Goal: Information Seeking & Learning: Check status

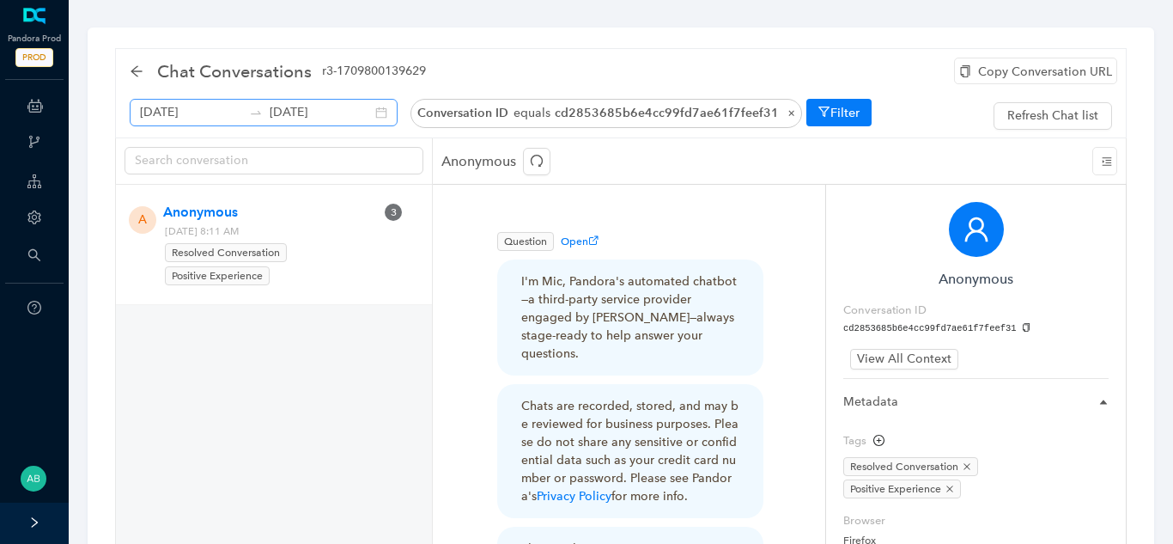
scroll to position [197, 0]
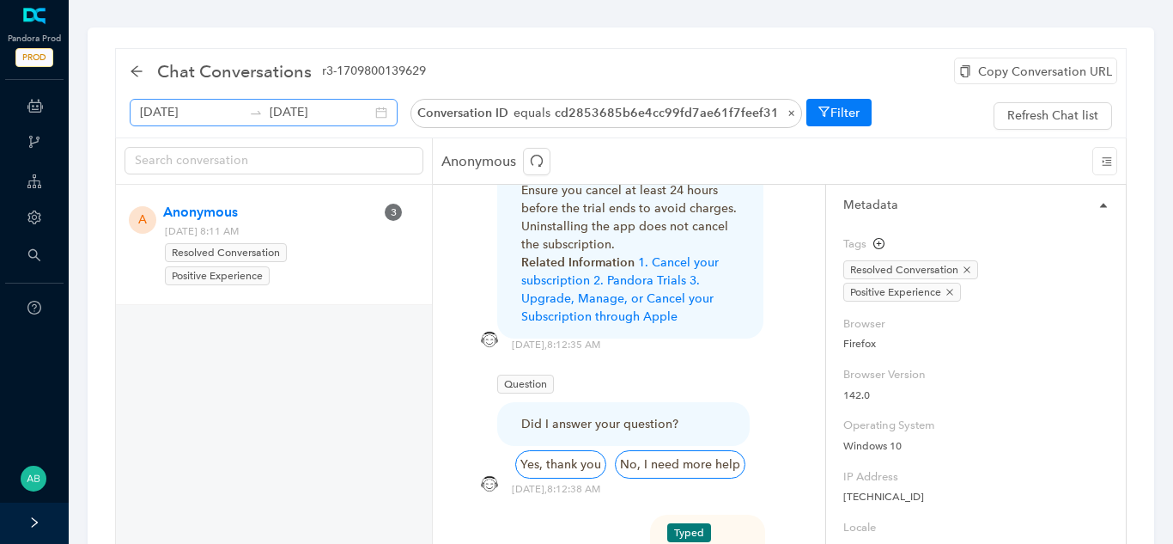
click at [362, 116] on div "September 12th 2025 September 19th 2025" at bounding box center [264, 112] width 268 height 27
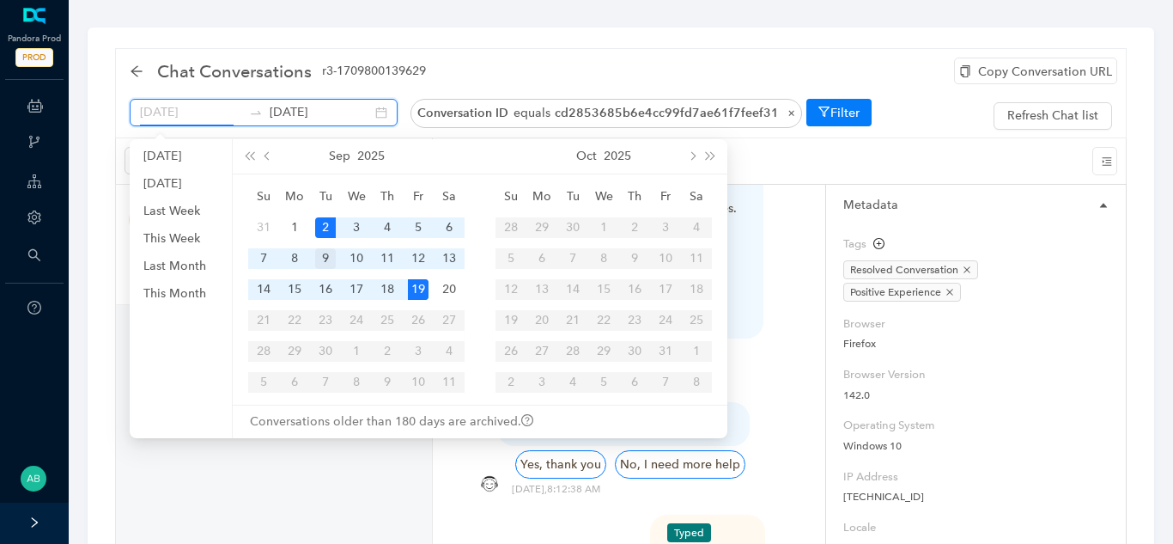
type input "[DATE]"
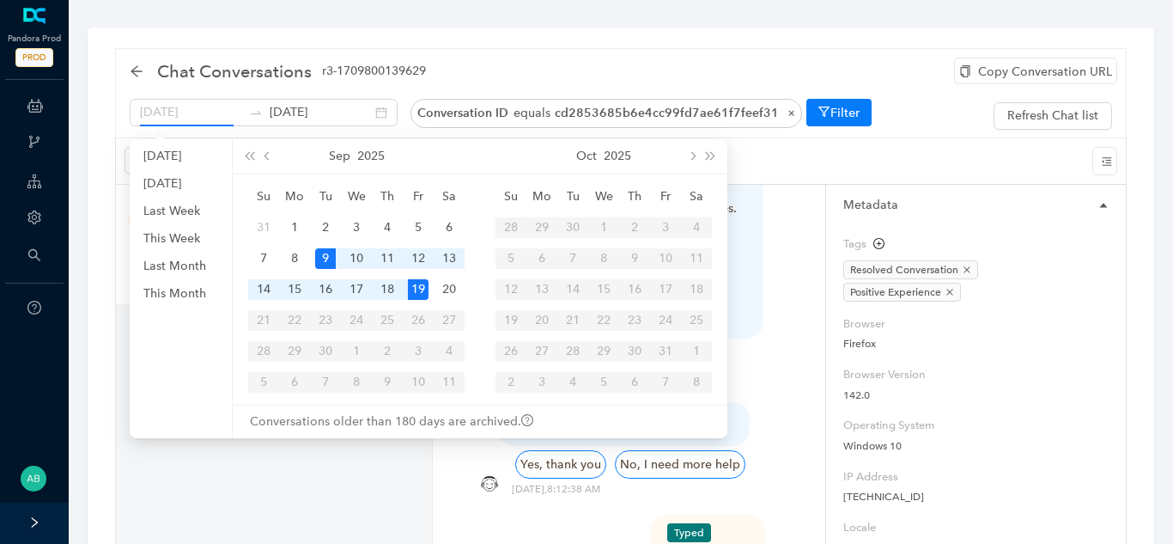
click at [319, 260] on div "9" at bounding box center [325, 258] width 21 height 21
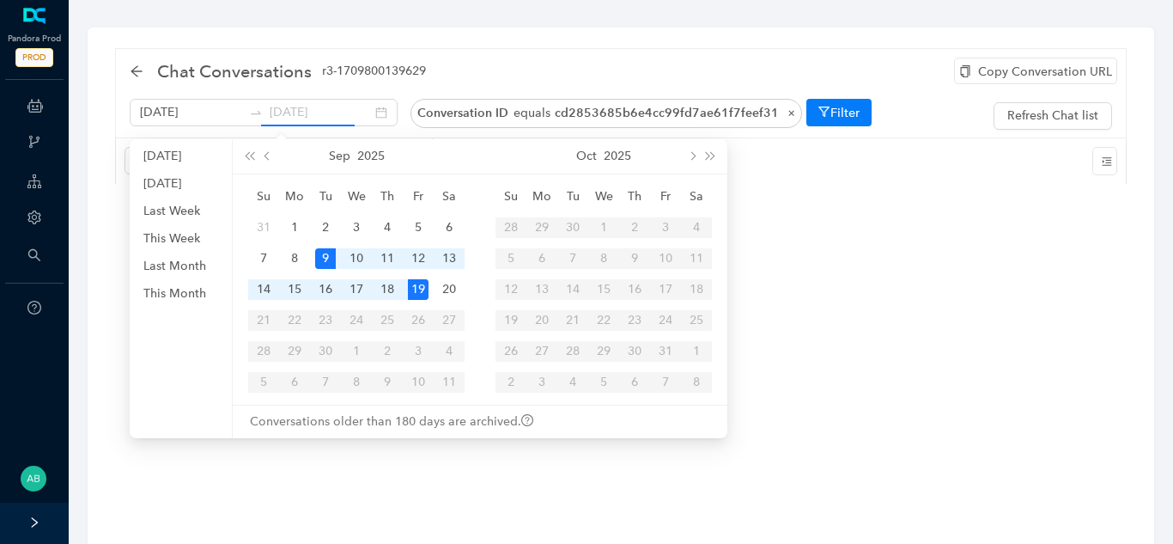
type input "[DATE]"
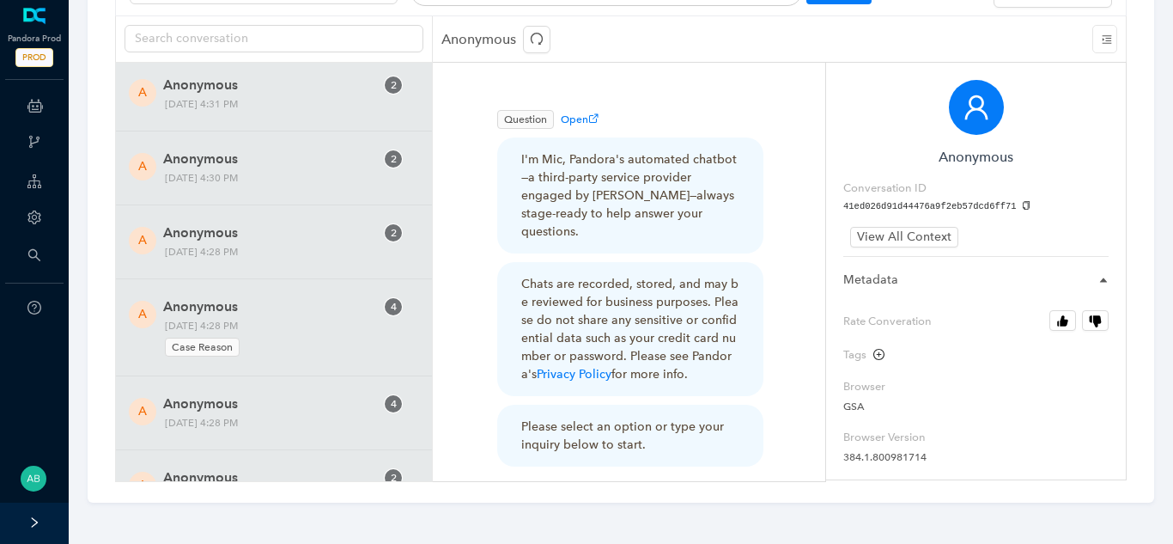
scroll to position [25294, 0]
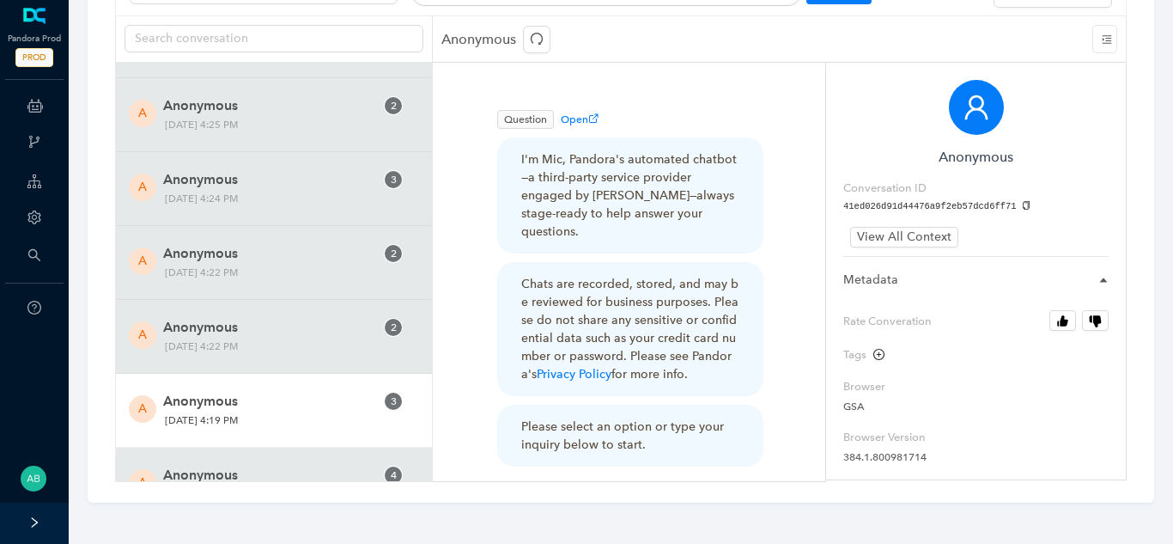
click at [318, 398] on span "Anonymous" at bounding box center [268, 401] width 211 height 21
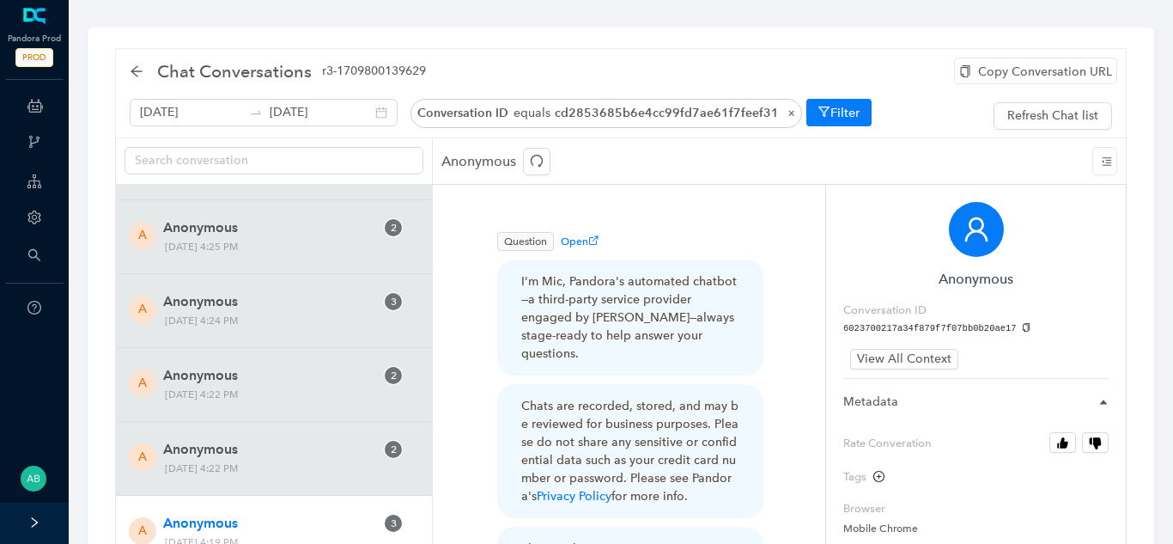
click at [1035, 59] on div "Copy Conversation URL" at bounding box center [1035, 71] width 163 height 27
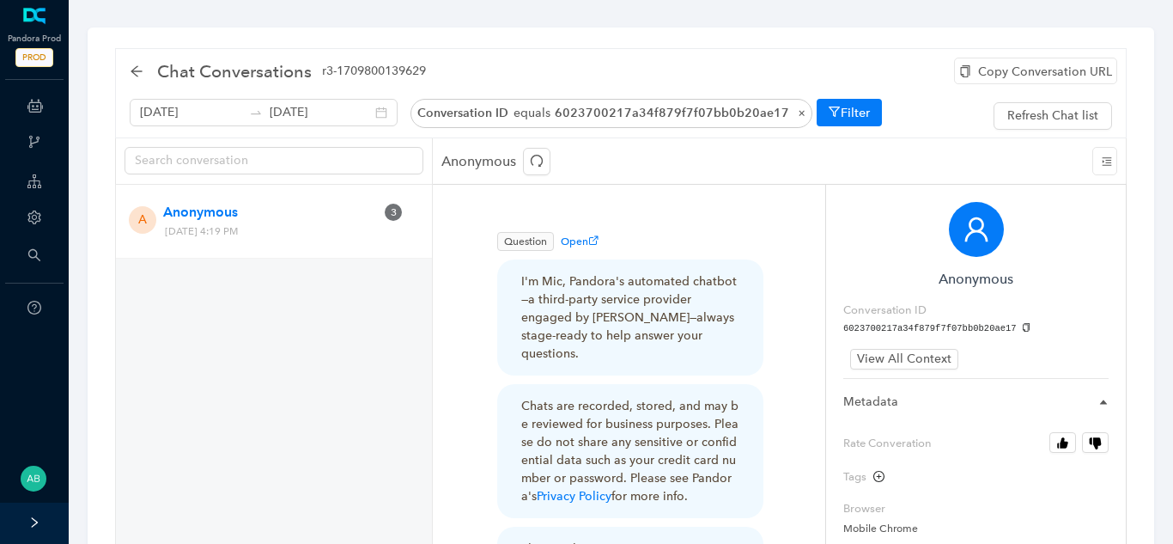
click at [1023, 324] on icon "copy" at bounding box center [1026, 327] width 7 height 9
drag, startPoint x: 297, startPoint y: 230, endPoint x: 337, endPoint y: 238, distance: 40.2
click at [335, 238] on span "[DATE] 4:19 PM" at bounding box center [247, 231] width 176 height 18
copy span "4:19 PM"
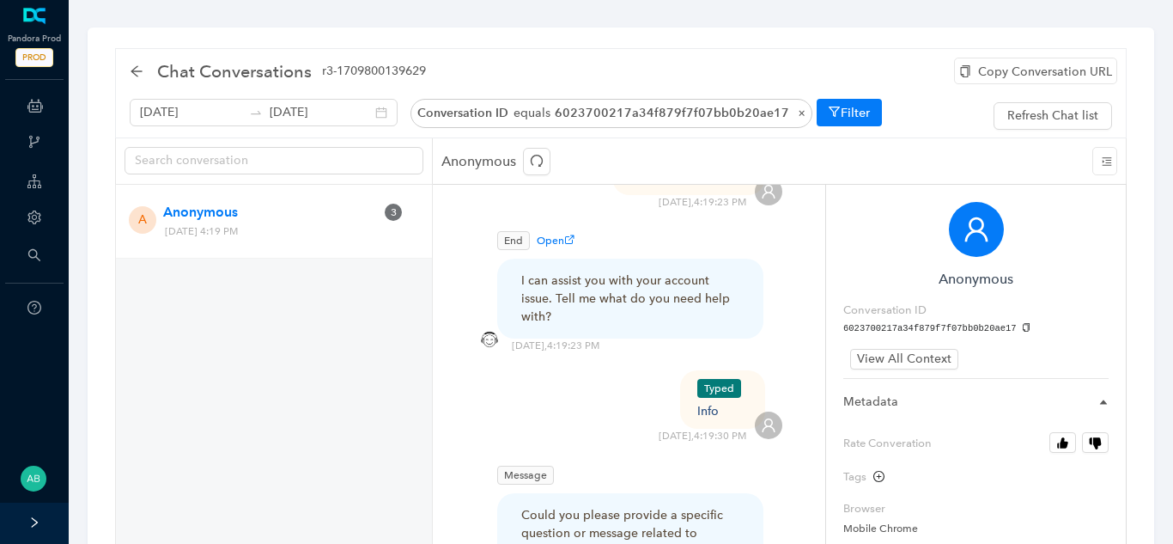
scroll to position [576, 0]
drag, startPoint x: 718, startPoint y: 392, endPoint x: 696, endPoint y: 395, distance: 21.6
click at [696, 395] on div "Typed Info [DATE] 4:19:30 PM" at bounding box center [629, 405] width 307 height 73
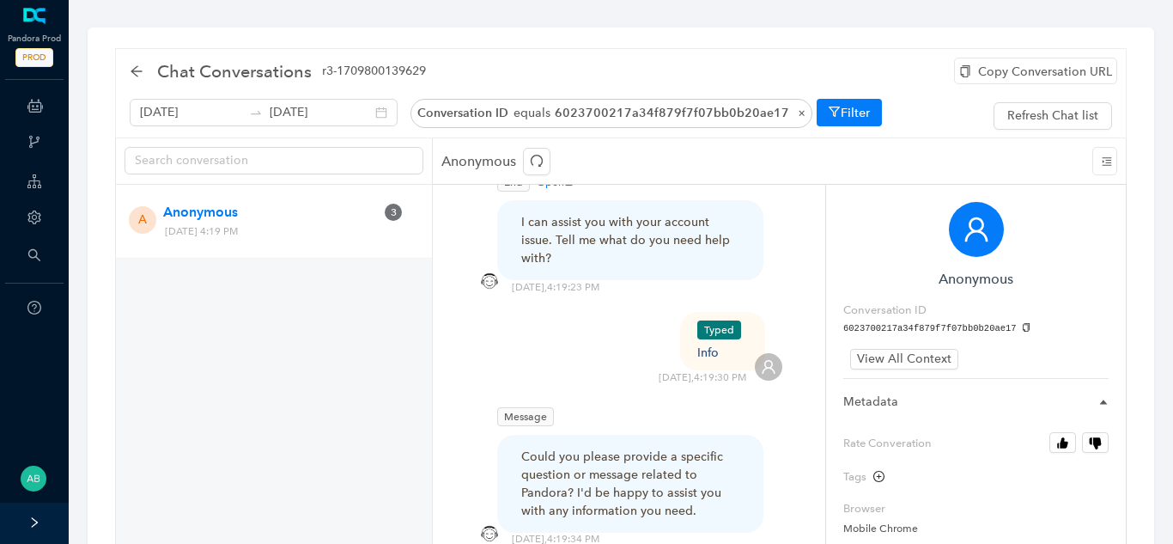
scroll to position [637, 0]
click at [714, 340] on div "Info" at bounding box center [722, 349] width 51 height 18
copy div "Info"
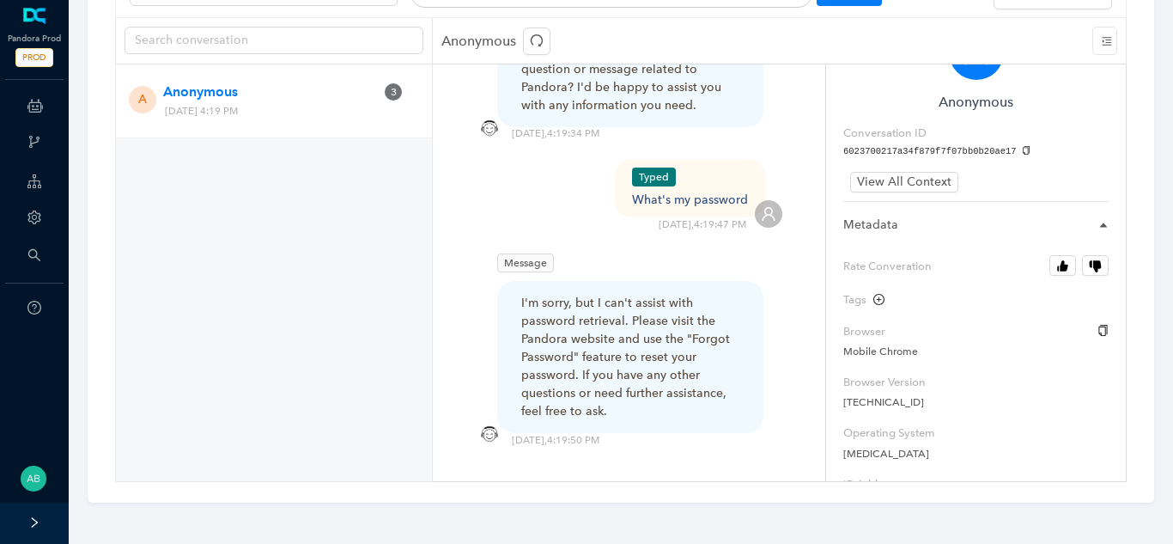
scroll to position [55, 0]
click at [1054, 266] on button "Rate Converation" at bounding box center [1062, 267] width 27 height 21
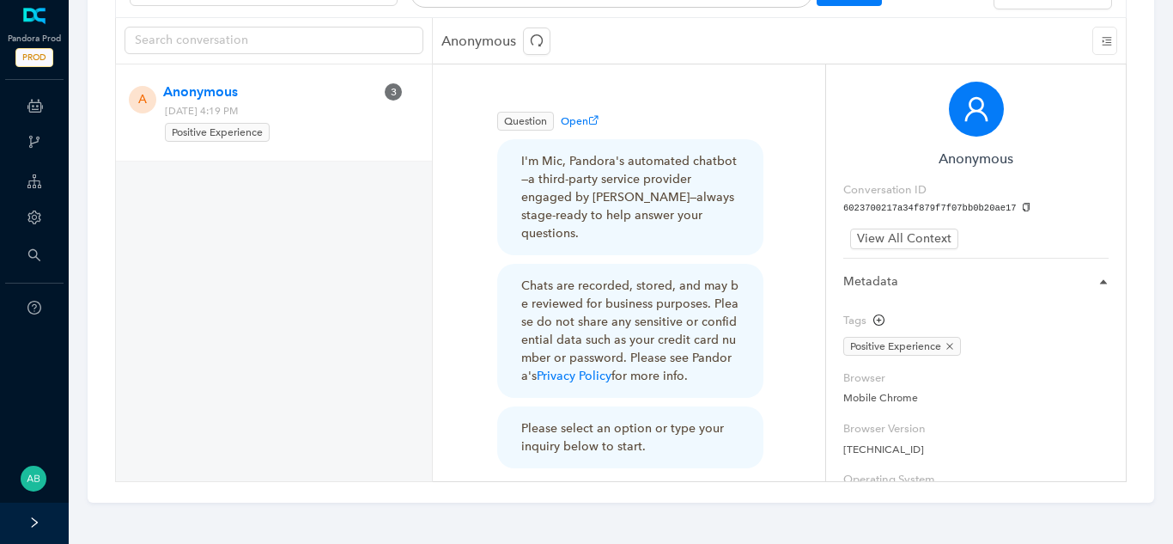
scroll to position [0, 0]
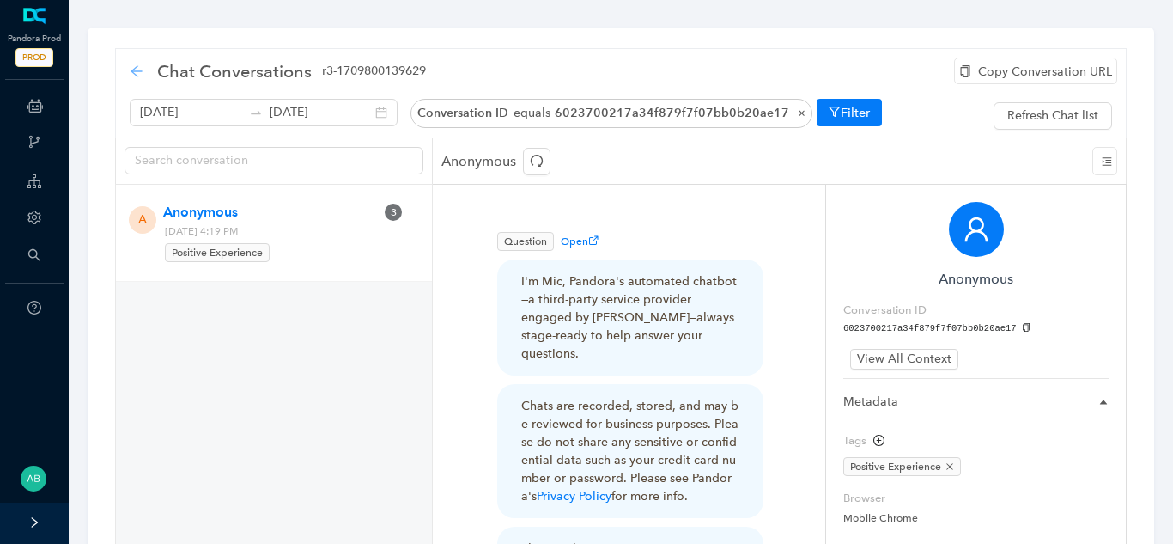
click at [137, 72] on icon "arrow-left" at bounding box center [137, 71] width 14 height 14
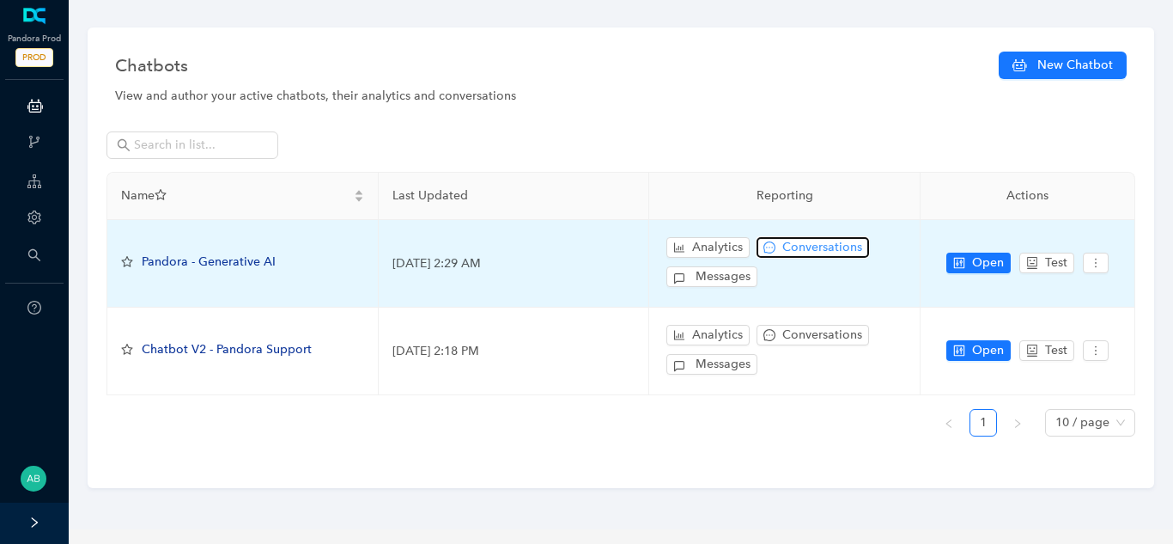
click at [812, 252] on span "Conversations" at bounding box center [822, 247] width 80 height 19
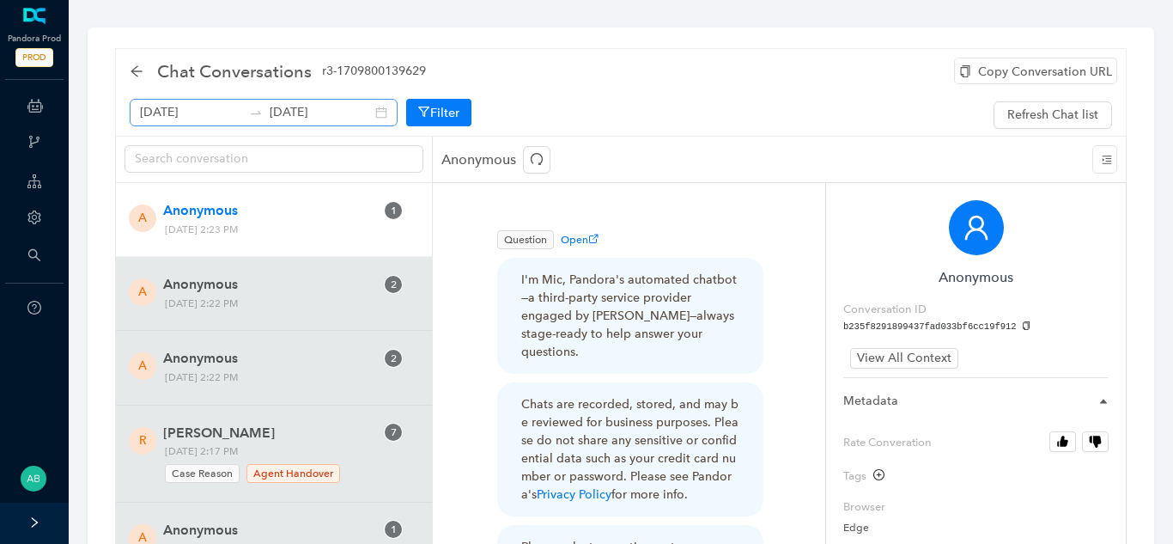
click at [368, 111] on div "[DATE] [DATE]" at bounding box center [264, 112] width 268 height 27
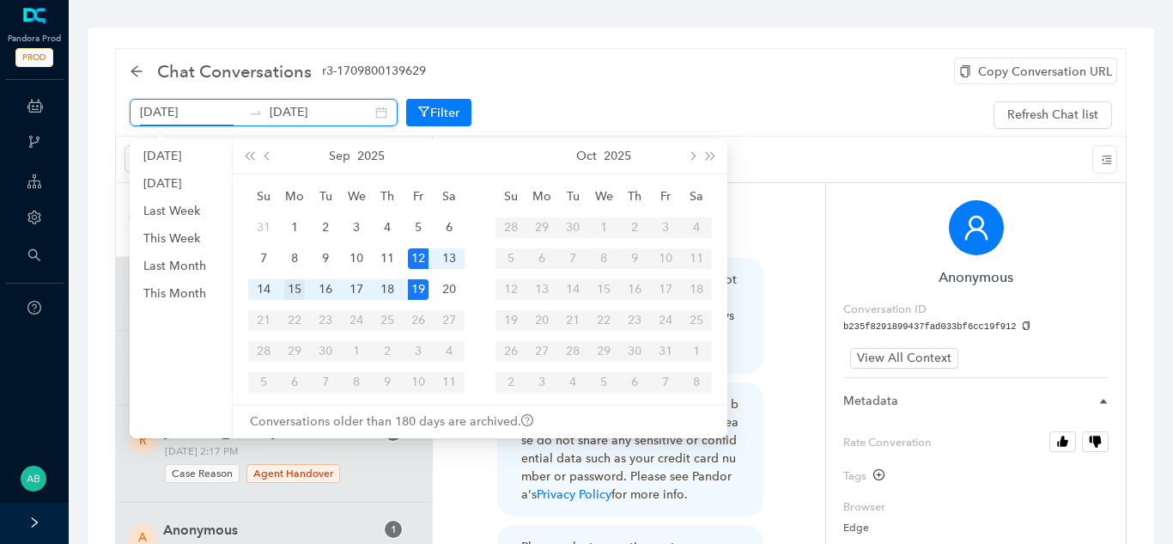
scroll to position [0, 21]
type input "[DATE]"
click at [354, 257] on div "10" at bounding box center [356, 258] width 21 height 21
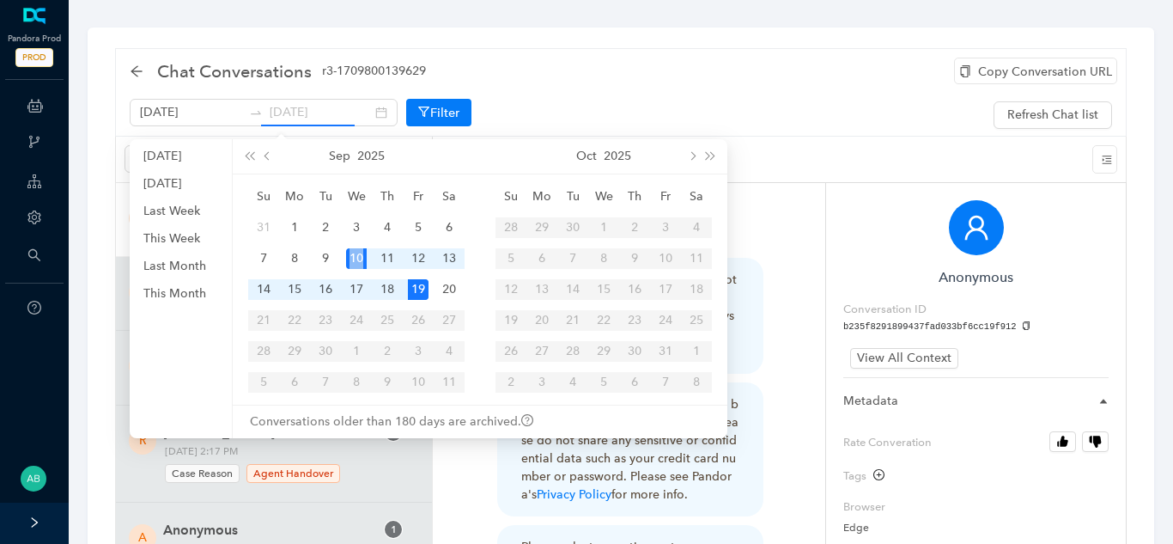
click at [354, 257] on div "10" at bounding box center [356, 258] width 21 height 21
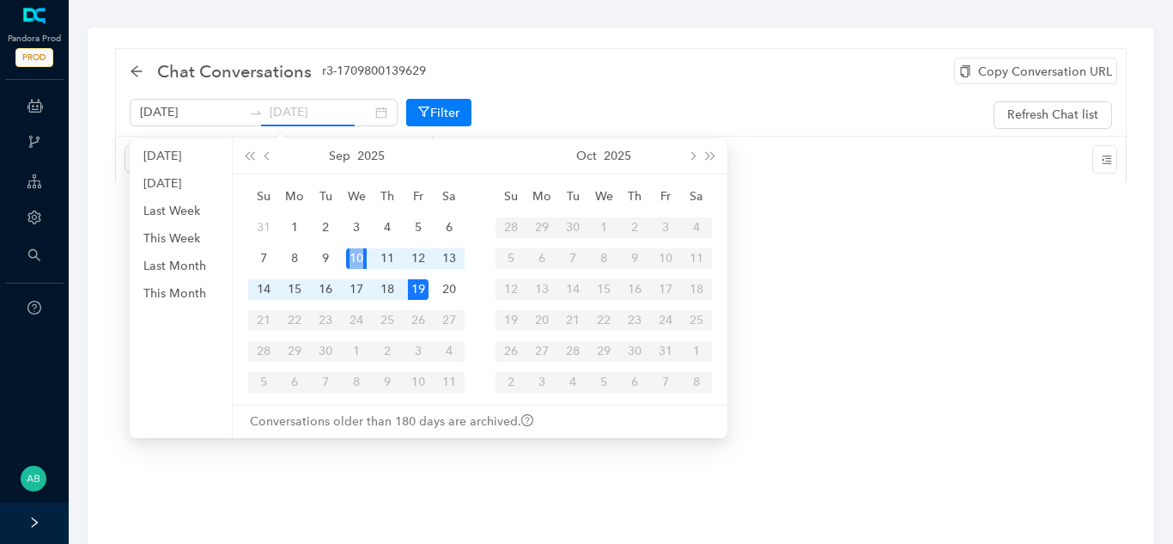
type input "[DATE]"
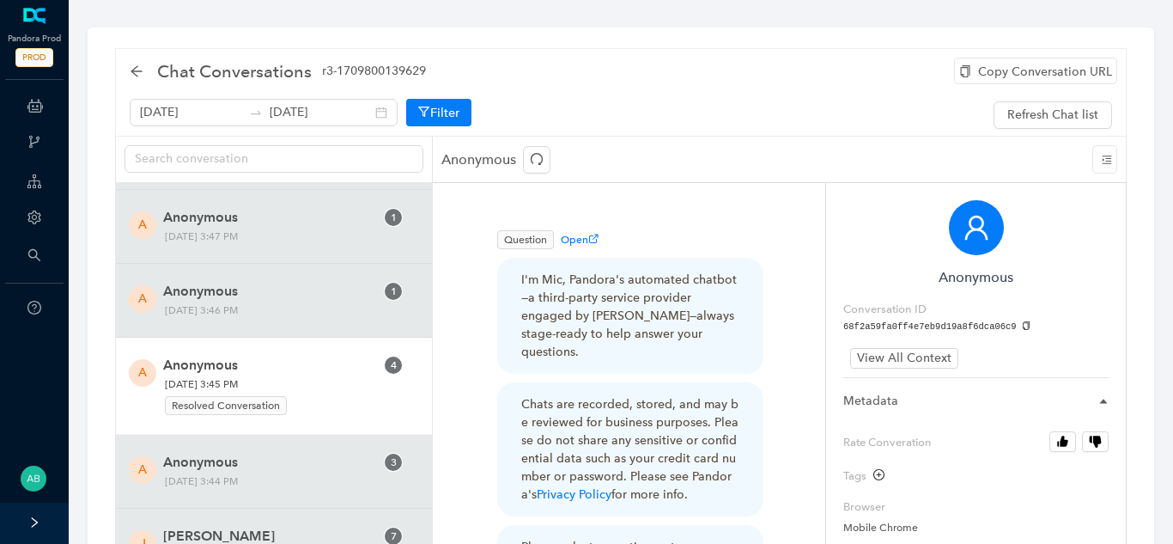
scroll to position [27140, 0]
click at [319, 346] on div "A Anonymous 4 Tuesday, September 9, 2025 3:45 PM Resolved Conversation" at bounding box center [274, 385] width 316 height 97
click at [1012, 74] on div "Copy Conversation URL" at bounding box center [1035, 71] width 163 height 27
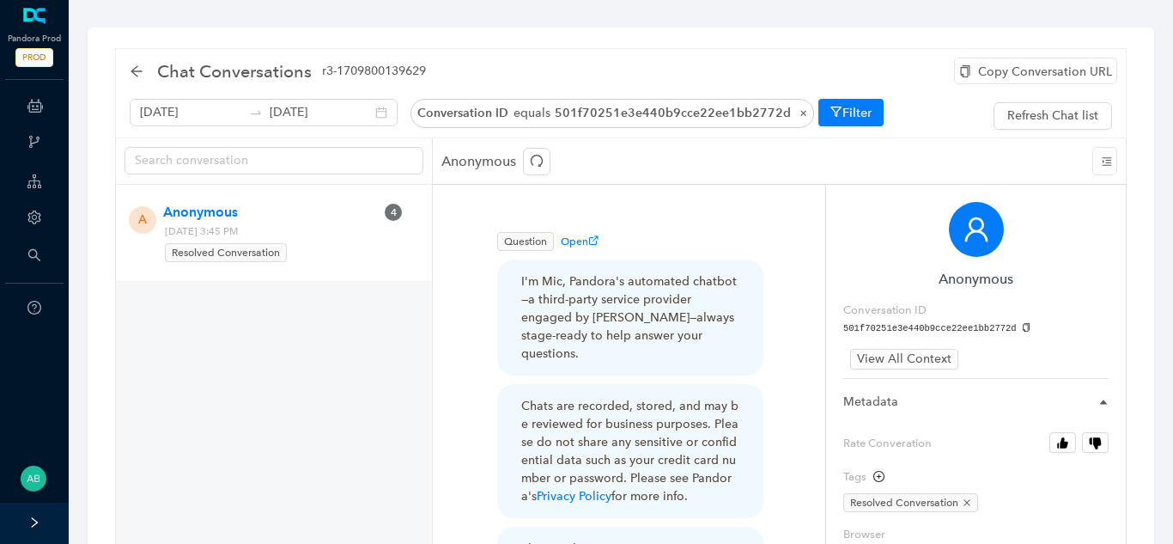
click at [1022, 323] on icon "copy" at bounding box center [1026, 327] width 9 height 9
drag, startPoint x: 297, startPoint y: 230, endPoint x: 347, endPoint y: 239, distance: 50.5
click at [347, 239] on div "A Anonymous 4 Tuesday, September 9, 2025 3:45 PM Resolved Conversation" at bounding box center [274, 233] width 264 height 62
click at [297, 232] on span "Tuesday, September 9, 2025 3:45 PM Resolved Conversation" at bounding box center [247, 242] width 176 height 41
drag, startPoint x: 297, startPoint y: 232, endPoint x: 340, endPoint y: 236, distance: 43.1
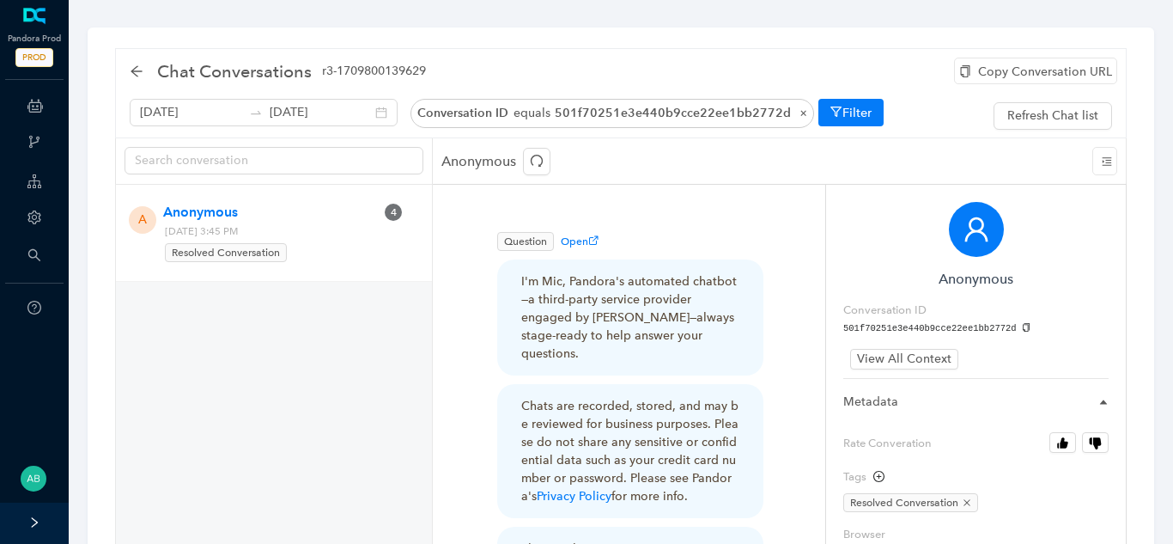
click at [335, 236] on span "Tuesday, September 9, 2025 3:45 PM Resolved Conversation" at bounding box center [247, 242] width 176 height 41
copy span "3:45 PM"
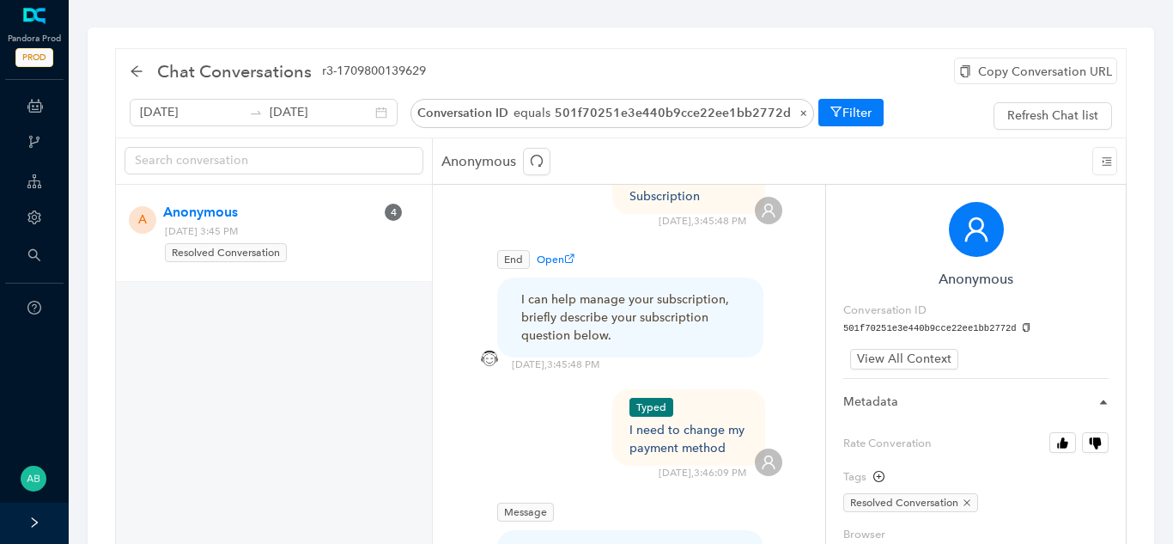
scroll to position [557, 0]
drag, startPoint x: 628, startPoint y: 389, endPoint x: 728, endPoint y: 410, distance: 102.7
click at [728, 410] on div "Typed I need to change my payment method" at bounding box center [689, 426] width 154 height 76
copy div "I need to change my payment method"
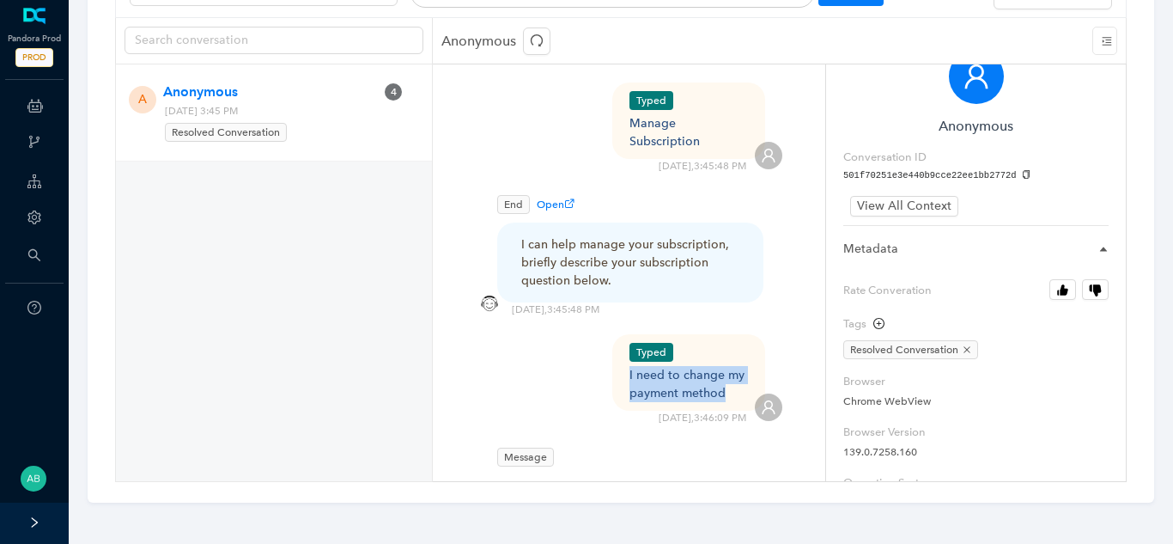
scroll to position [33, 0]
click at [1063, 290] on icon "button" at bounding box center [1064, 288] width 8 height 11
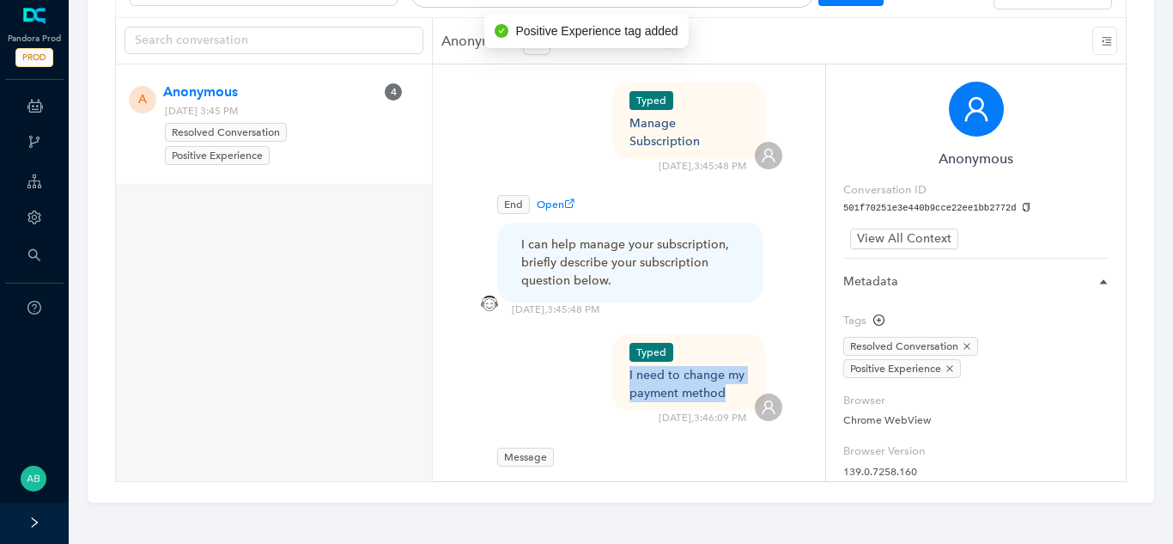
scroll to position [0, 0]
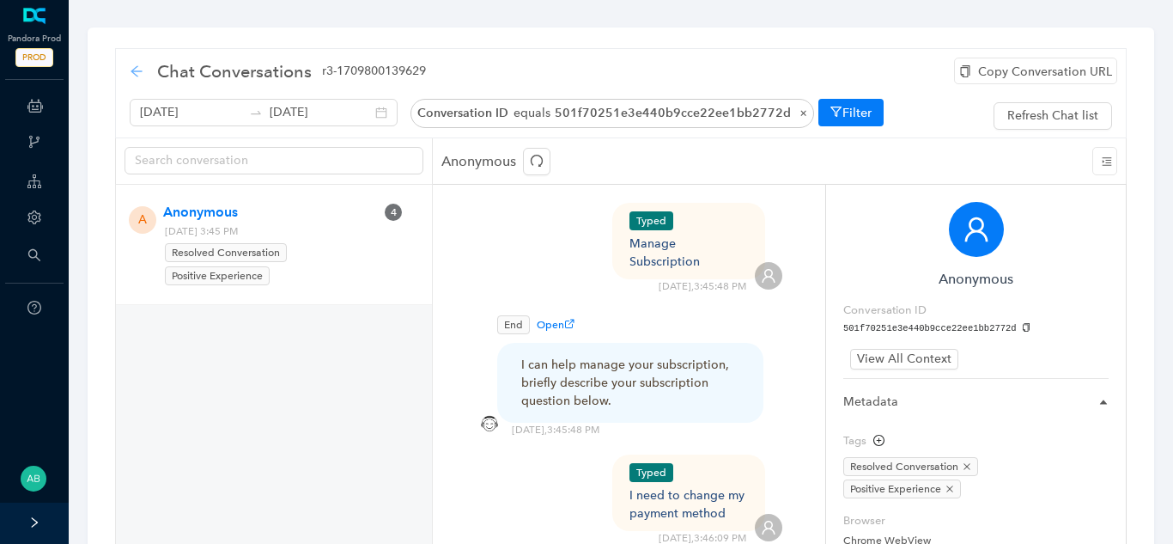
click at [141, 74] on icon "arrow-left" at bounding box center [137, 71] width 14 height 14
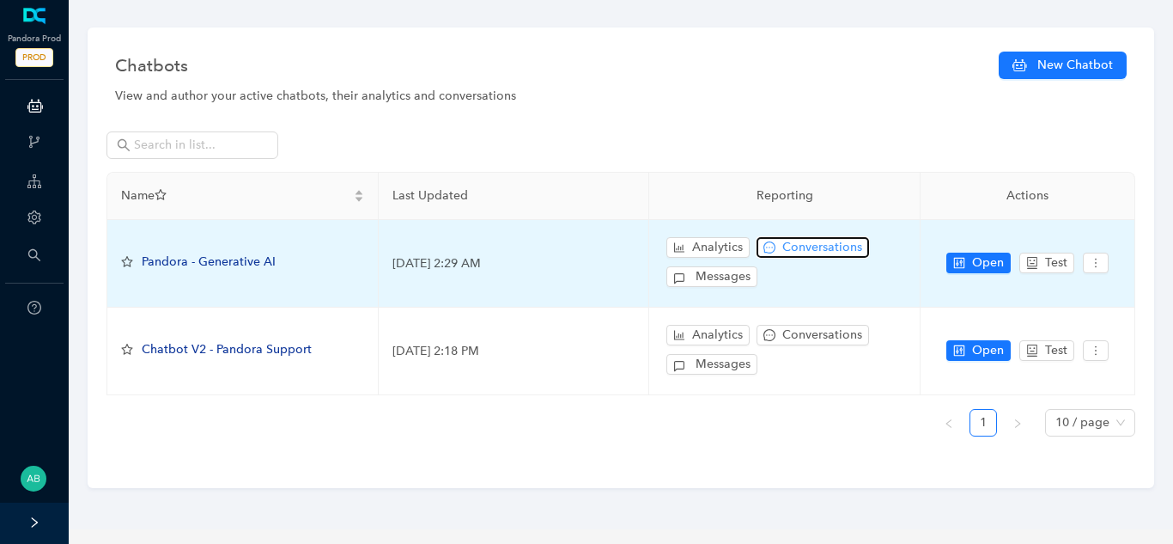
click at [794, 249] on span "Conversations" at bounding box center [822, 247] width 80 height 19
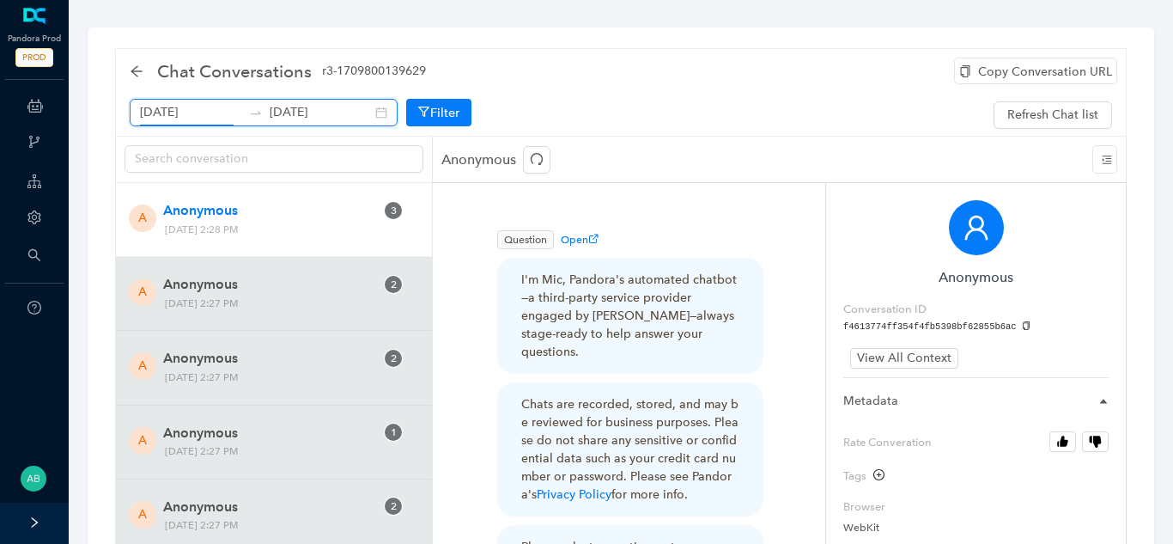
click at [214, 118] on input "[DATE]" at bounding box center [191, 112] width 102 height 19
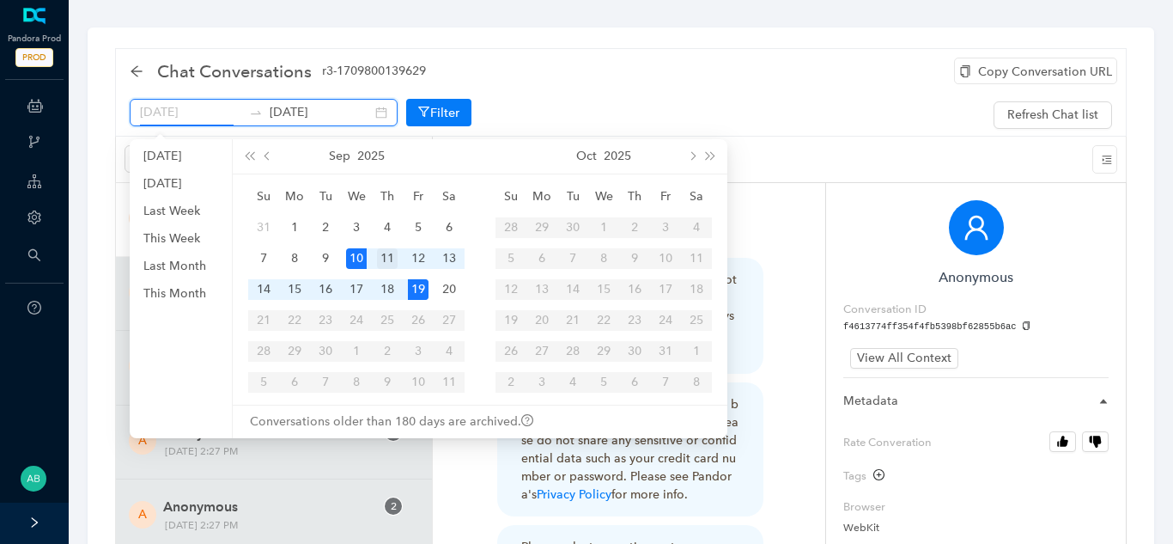
type input "September 11th 2025"
click at [380, 264] on div "11" at bounding box center [387, 258] width 21 height 21
click at [382, 264] on div "11" at bounding box center [387, 258] width 21 height 21
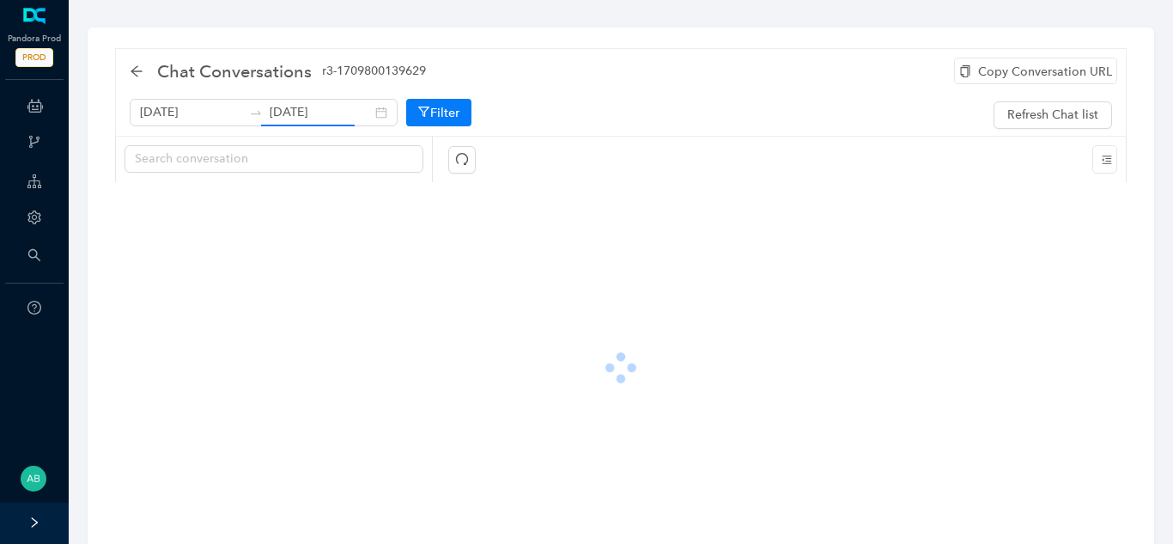
type input "September 11th 2025"
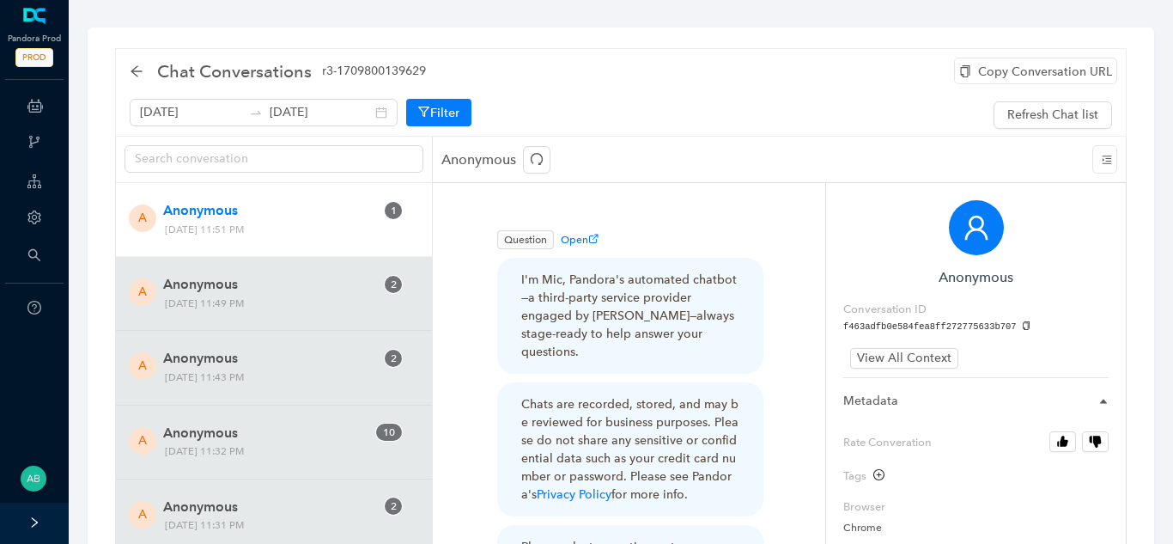
click at [999, 70] on div "Copy Conversation URL" at bounding box center [1035, 71] width 163 height 27
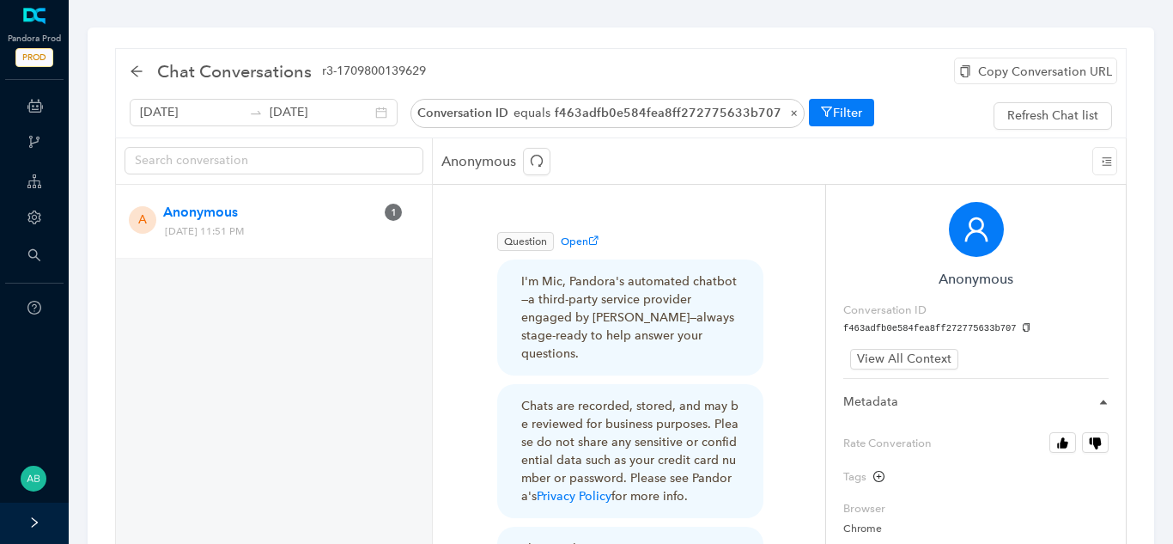
click at [1022, 327] on icon "copy" at bounding box center [1026, 327] width 9 height 9
drag, startPoint x: 320, startPoint y: 233, endPoint x: 364, endPoint y: 228, distance: 44.1
click at [335, 228] on span "[DATE] 11:51 PM" at bounding box center [247, 231] width 176 height 18
copy span "11:51 PM"
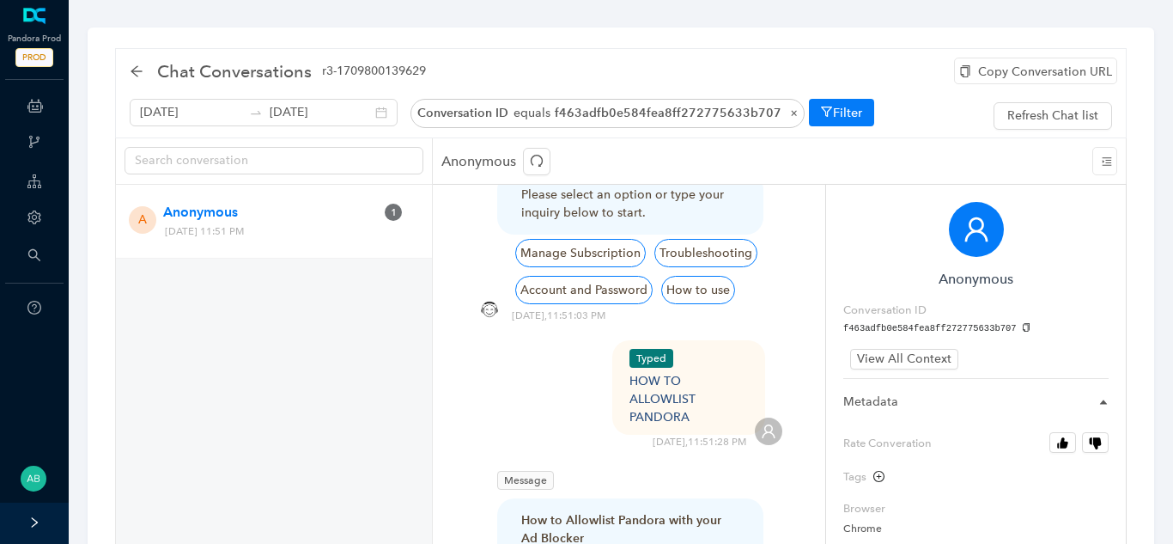
scroll to position [355, 0]
click at [626, 343] on div "Typed HOW TO ALLOWLIST PANDORA" at bounding box center [689, 386] width 154 height 94
drag, startPoint x: 704, startPoint y: 386, endPoint x: 630, endPoint y: 361, distance: 77.9
click at [630, 361] on div "Typed HOW TO ALLOWLIST PANDORA 9/10/2025 , 11:51:28 PM" at bounding box center [629, 393] width 307 height 109
copy div "HOW TO ALLOWLIST PANDORA"
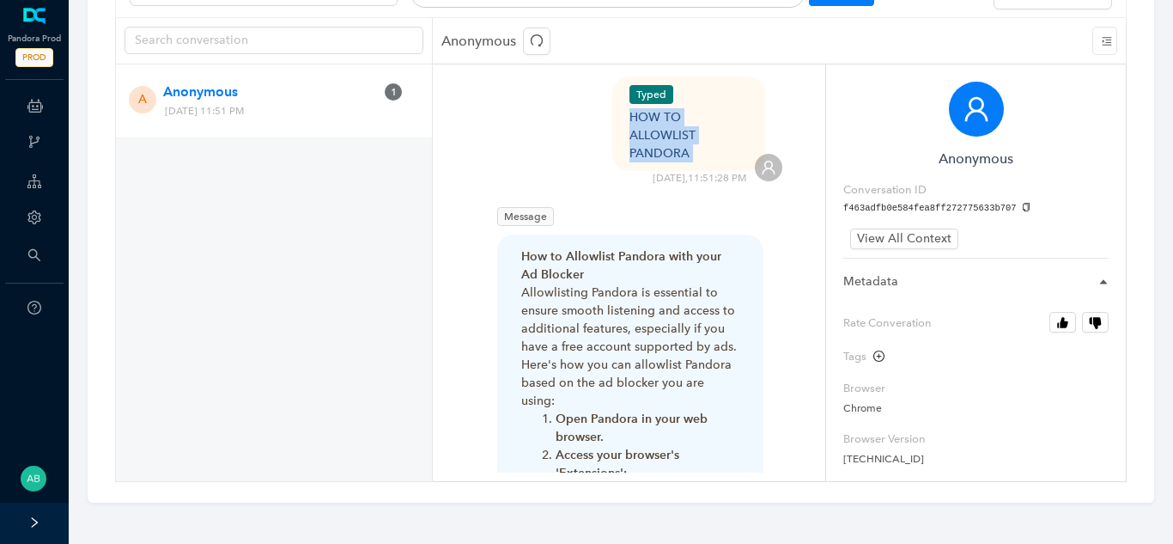
scroll to position [495, 0]
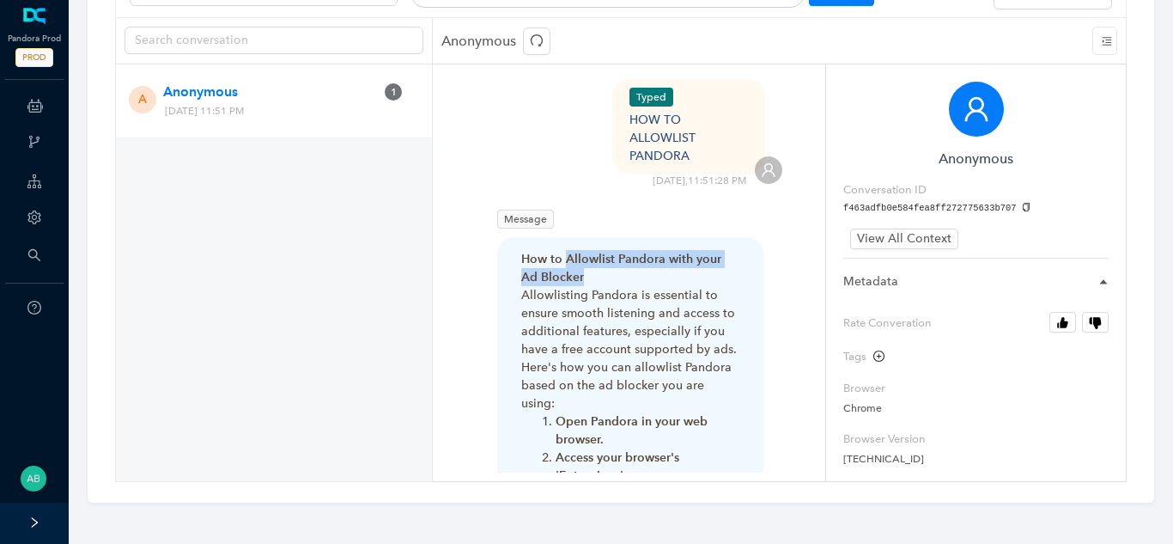
drag, startPoint x: 566, startPoint y: 222, endPoint x: 574, endPoint y: 241, distance: 20.8
click at [574, 250] on p "How to Allowlist Pandora with your Ad Blocker" at bounding box center [630, 268] width 218 height 36
copy strong "Allowlist Pandora with your Ad Blocker"
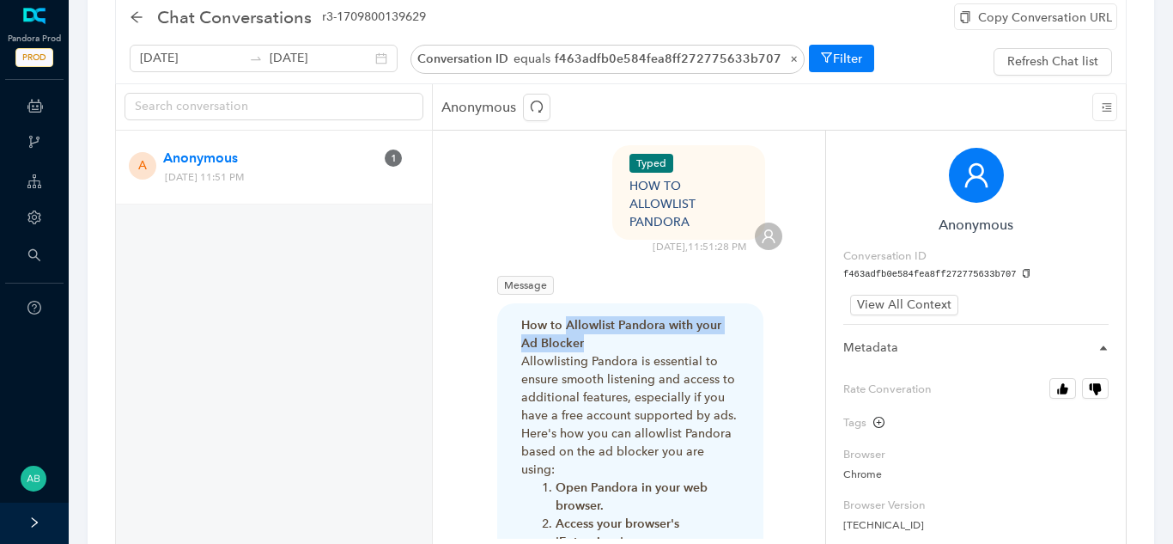
scroll to position [53, 0]
click at [1062, 392] on icon "button" at bounding box center [1064, 389] width 8 height 11
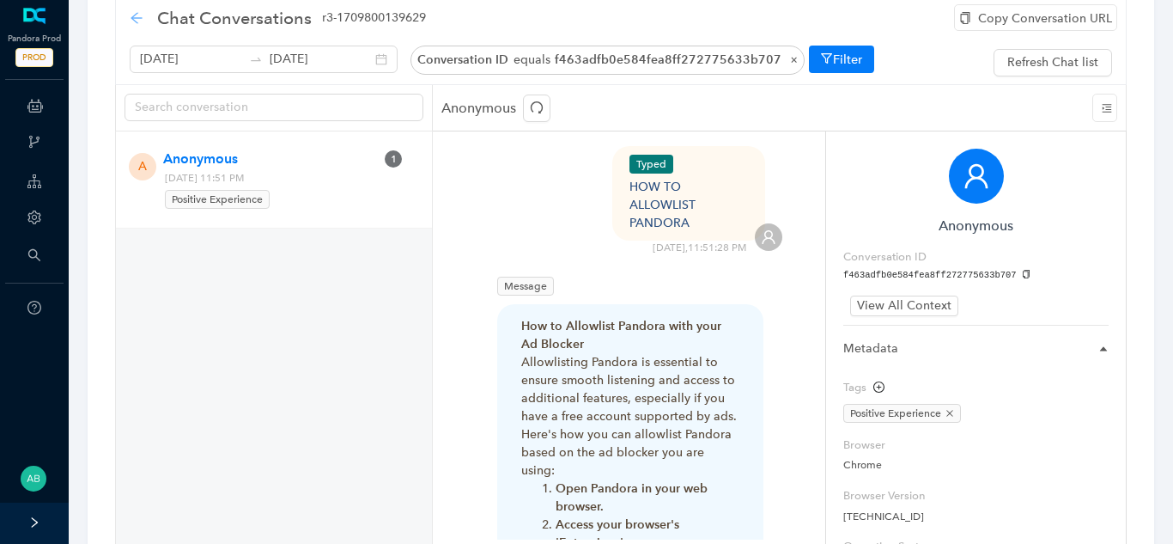
click at [136, 21] on icon "arrow-left" at bounding box center [136, 17] width 11 height 11
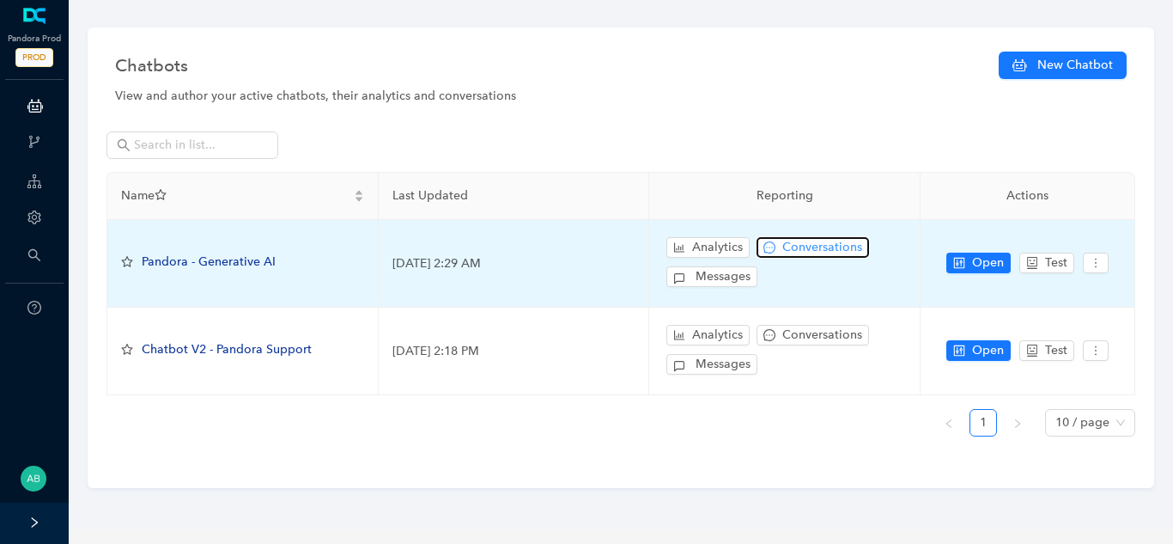
click at [823, 251] on span "Conversations" at bounding box center [822, 247] width 80 height 19
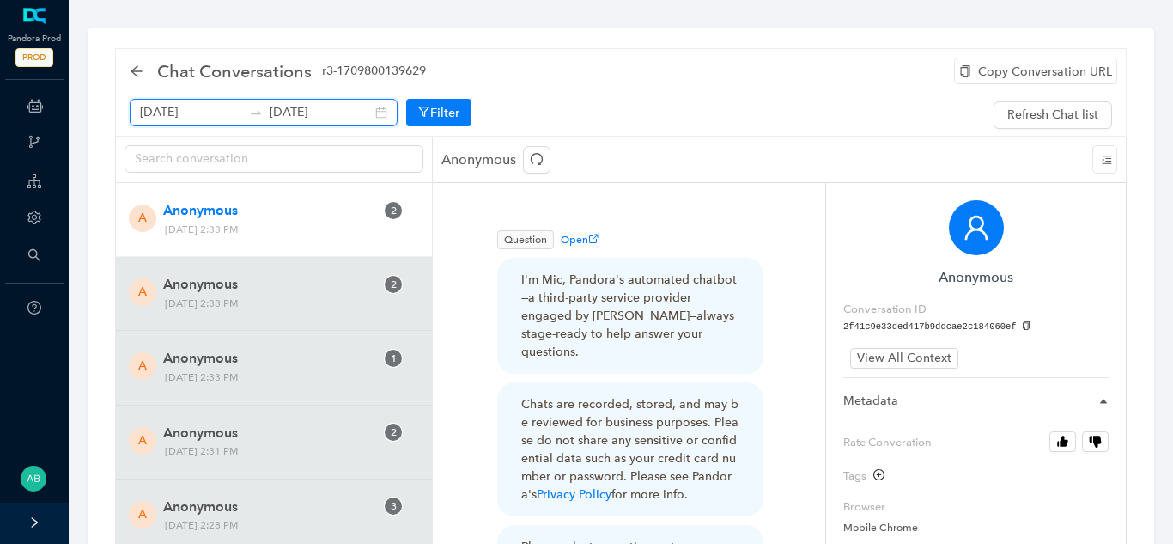
click at [270, 109] on input "[DATE]" at bounding box center [321, 112] width 102 height 19
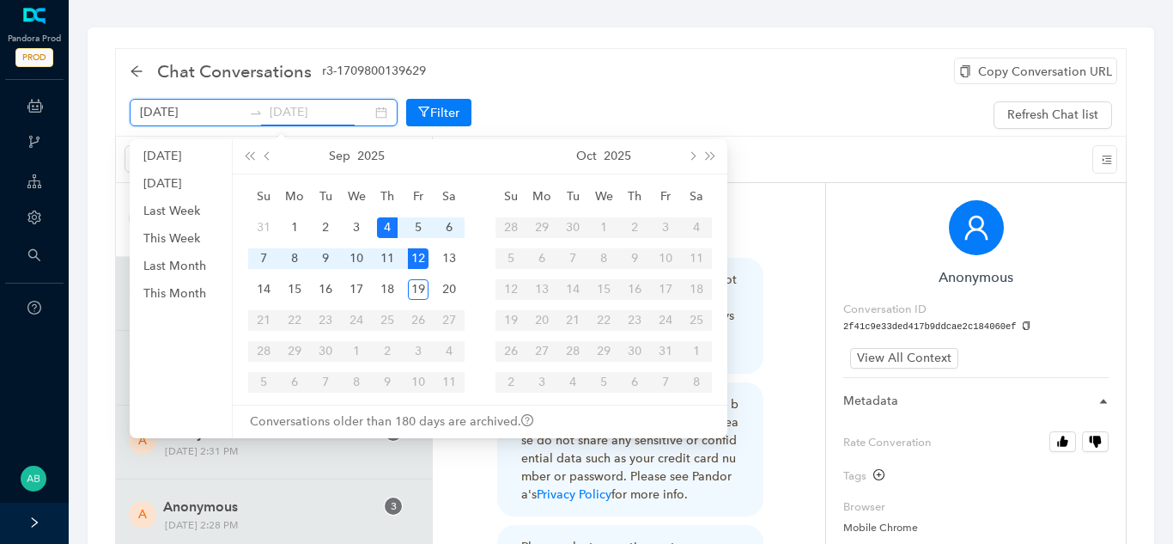
type input "[DATE]"
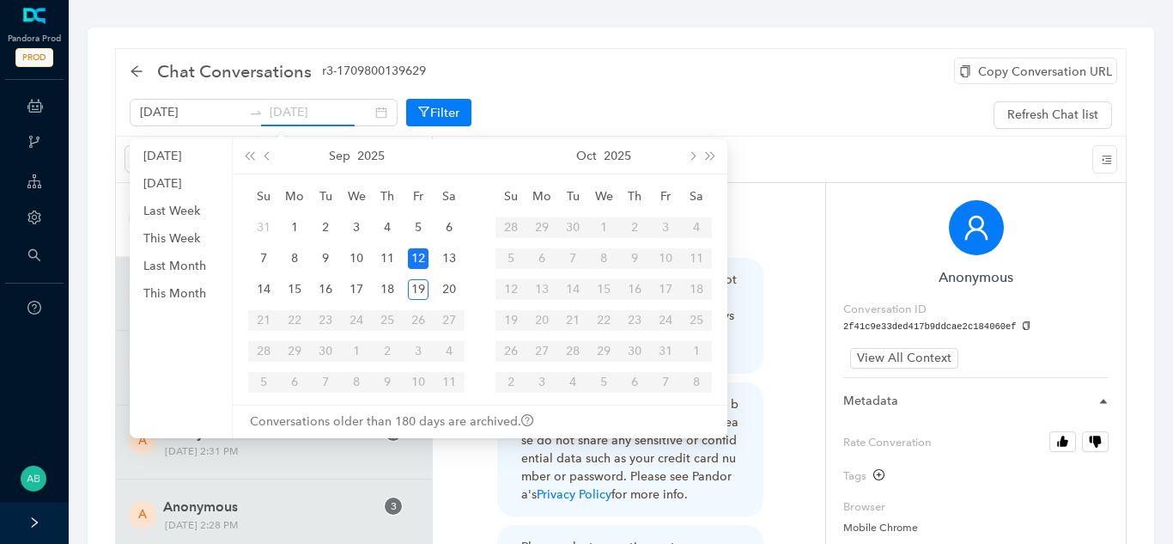
click at [416, 254] on div "12" at bounding box center [418, 258] width 21 height 21
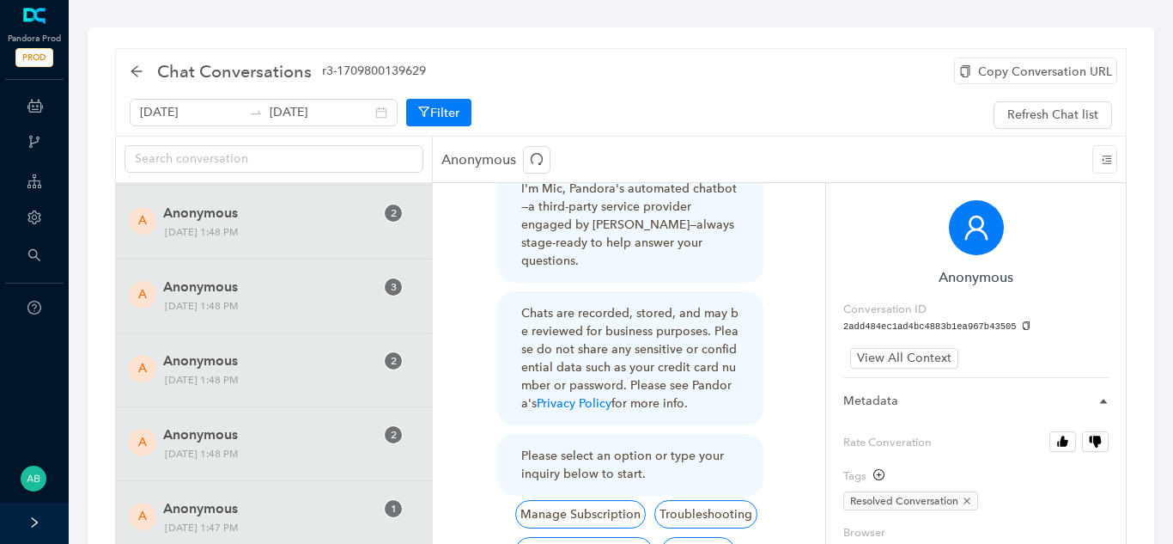
scroll to position [94, 0]
click at [1006, 64] on div "Copy Conversation URL" at bounding box center [1035, 71] width 163 height 27
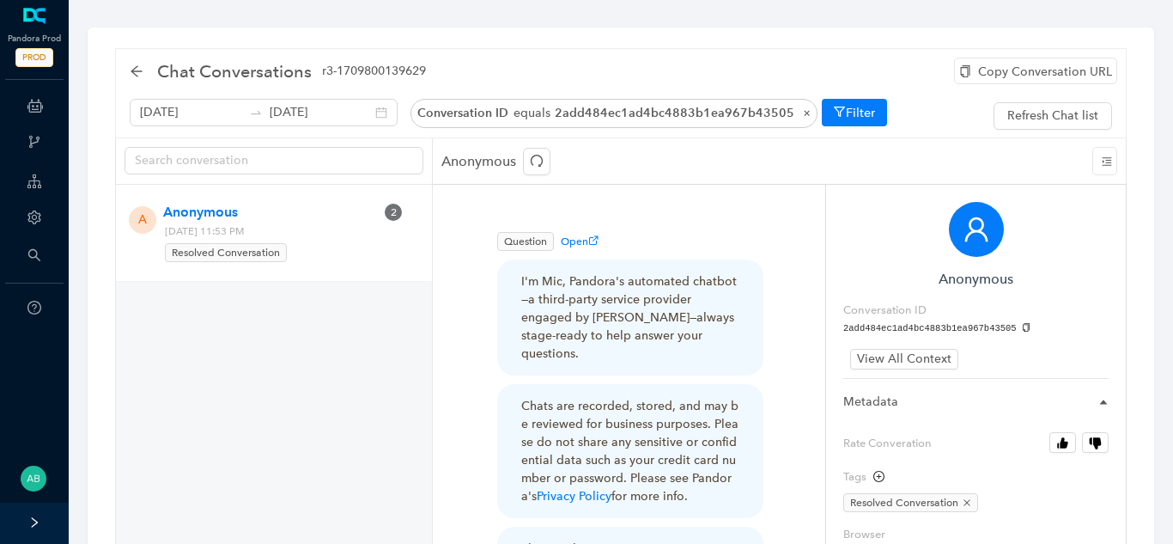
click at [1022, 329] on icon "copy" at bounding box center [1026, 327] width 9 height 9
drag, startPoint x: 306, startPoint y: 233, endPoint x: 350, endPoint y: 230, distance: 44.7
click at [335, 230] on span "[DATE] 11:53 PM Resolved Conversation" at bounding box center [247, 242] width 176 height 41
copy span "11:53 PM"
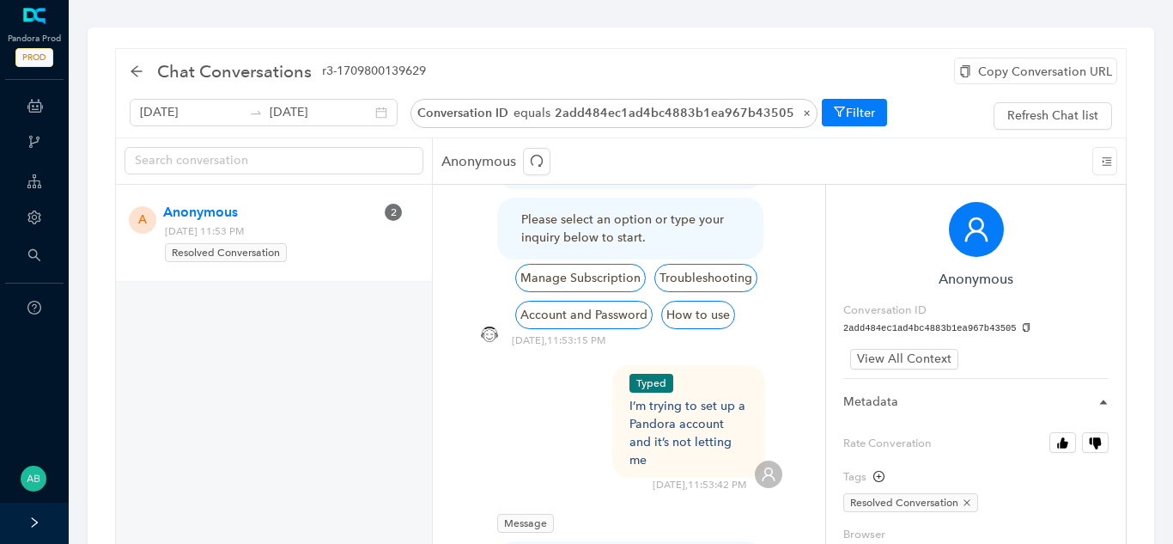
scroll to position [358, 0]
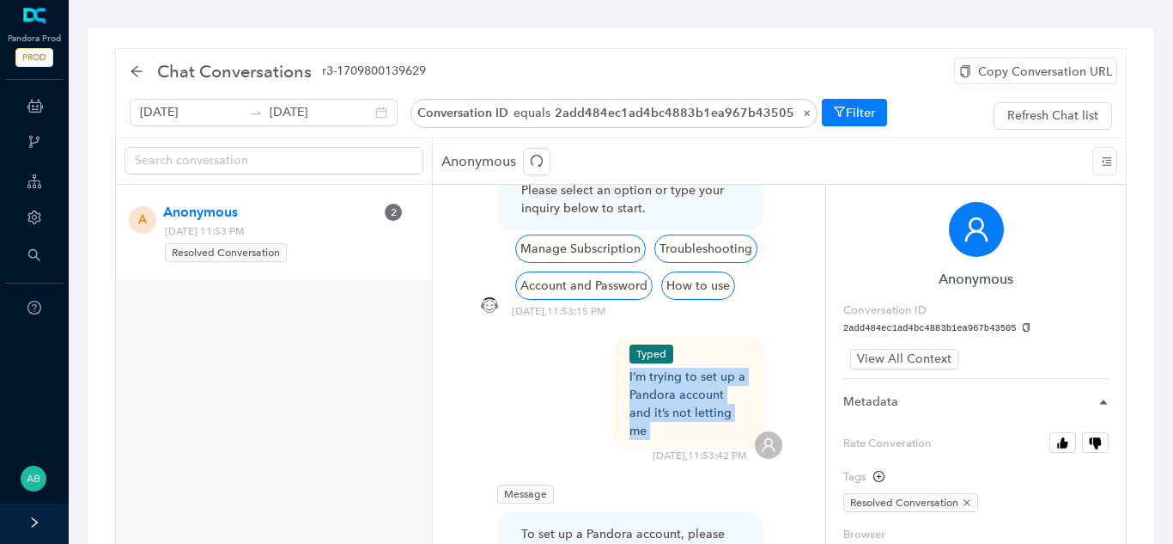
drag, startPoint x: 628, startPoint y: 356, endPoint x: 726, endPoint y: 398, distance: 106.6
click at [726, 398] on div "Typed I’m trying to set up a Pandora account and it’s not letting me [DATE] 11:…" at bounding box center [629, 399] width 307 height 127
copy div "I’m trying to set up a Pandora account and it’s not letting me"
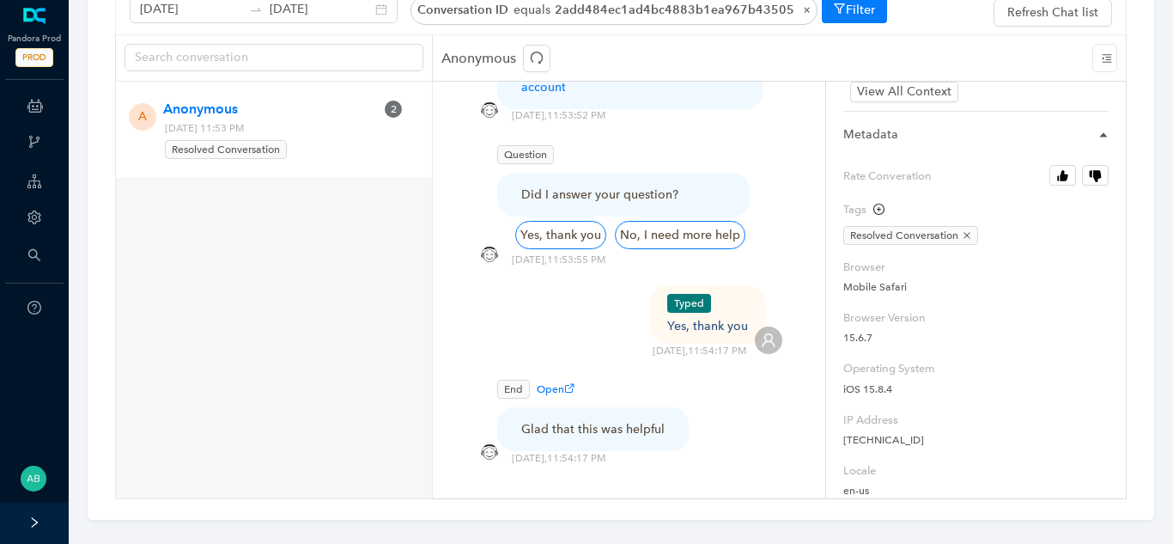
scroll to position [119, 0]
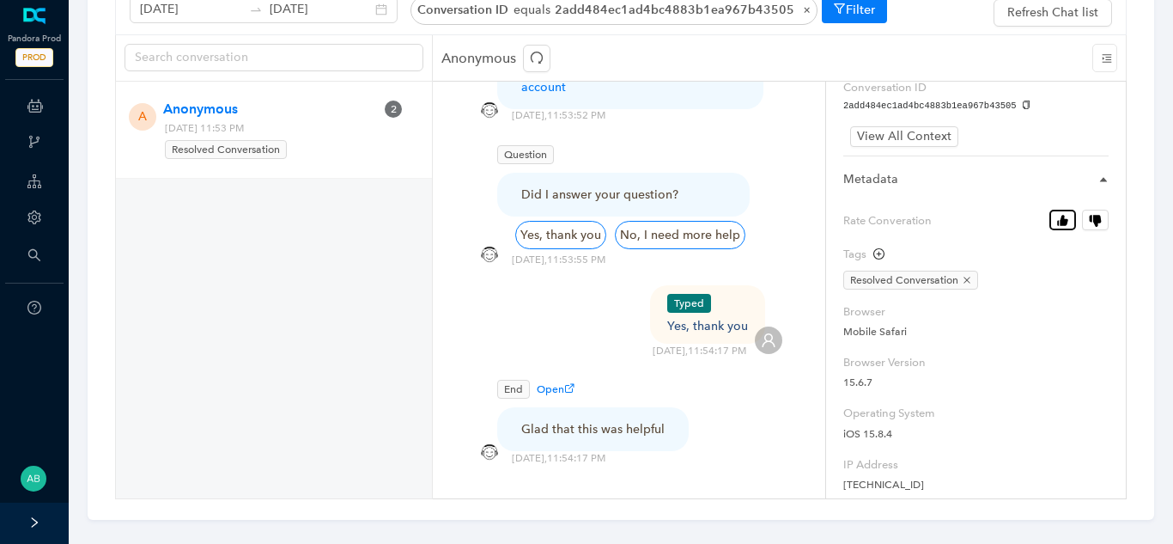
click at [1061, 224] on icon "button" at bounding box center [1064, 220] width 8 height 11
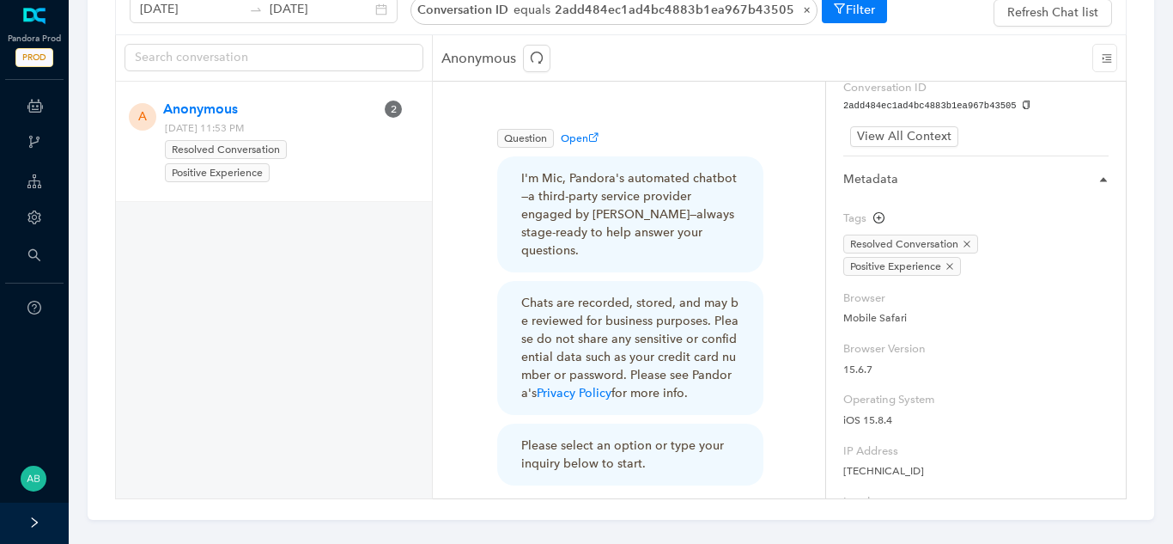
scroll to position [0, 0]
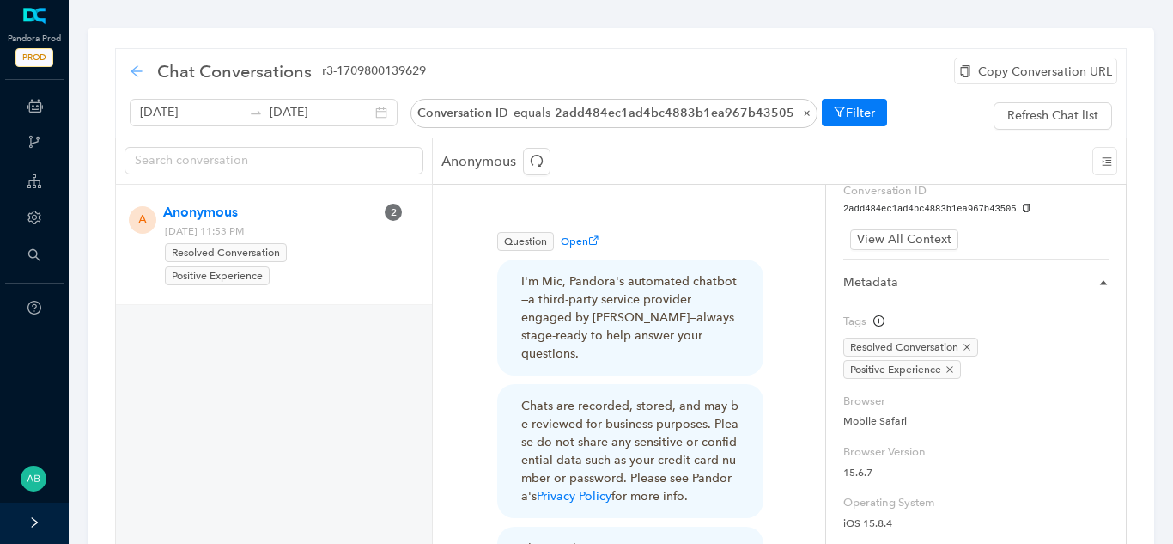
click at [131, 64] on icon "arrow-left" at bounding box center [137, 71] width 14 height 14
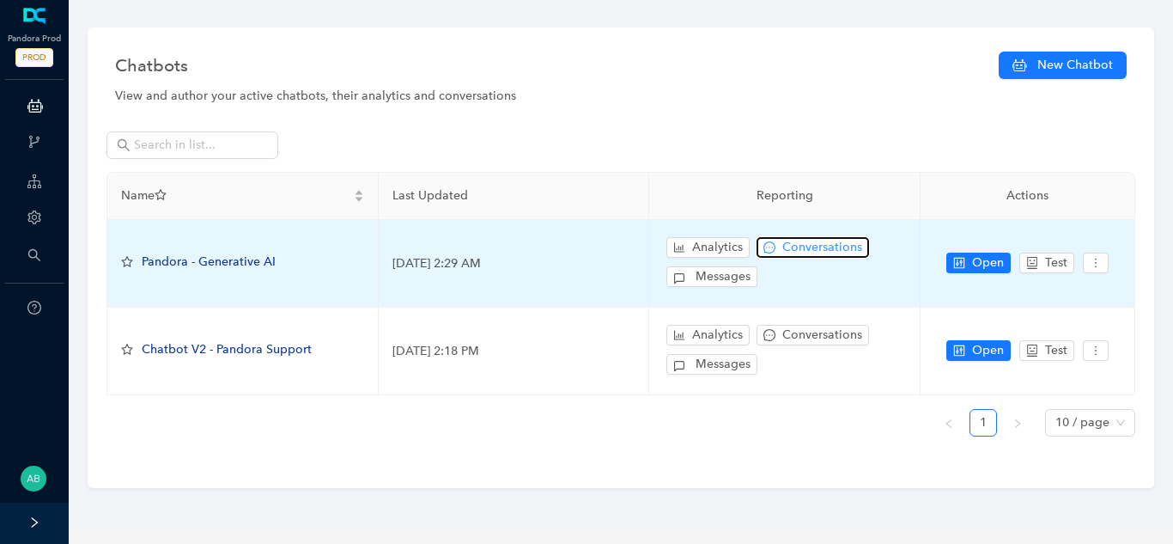
click at [820, 239] on span "Conversations" at bounding box center [822, 247] width 80 height 19
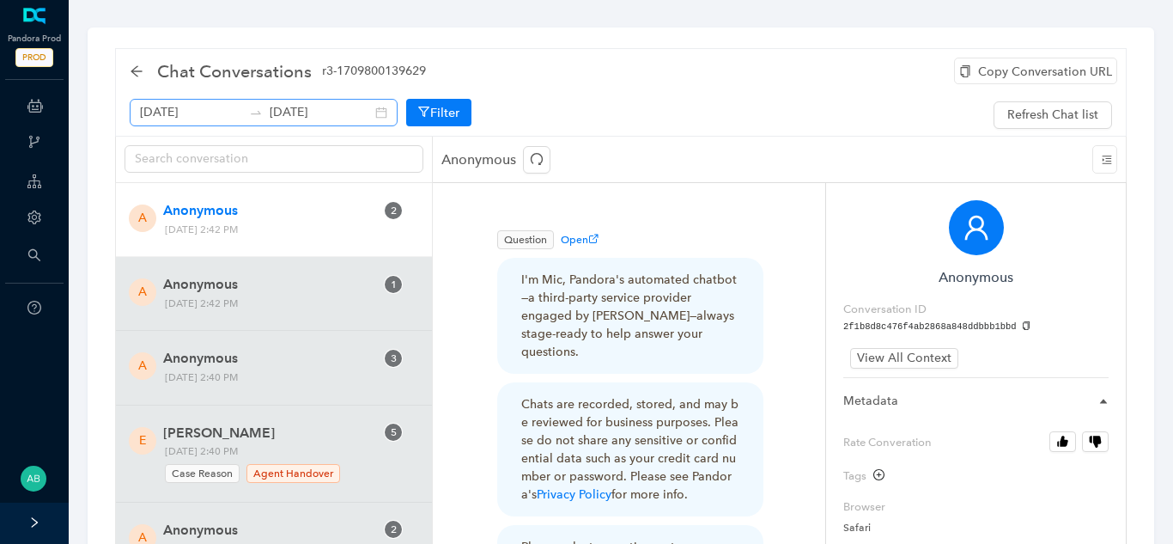
click at [365, 112] on div "[DATE] [DATE]" at bounding box center [264, 112] width 268 height 27
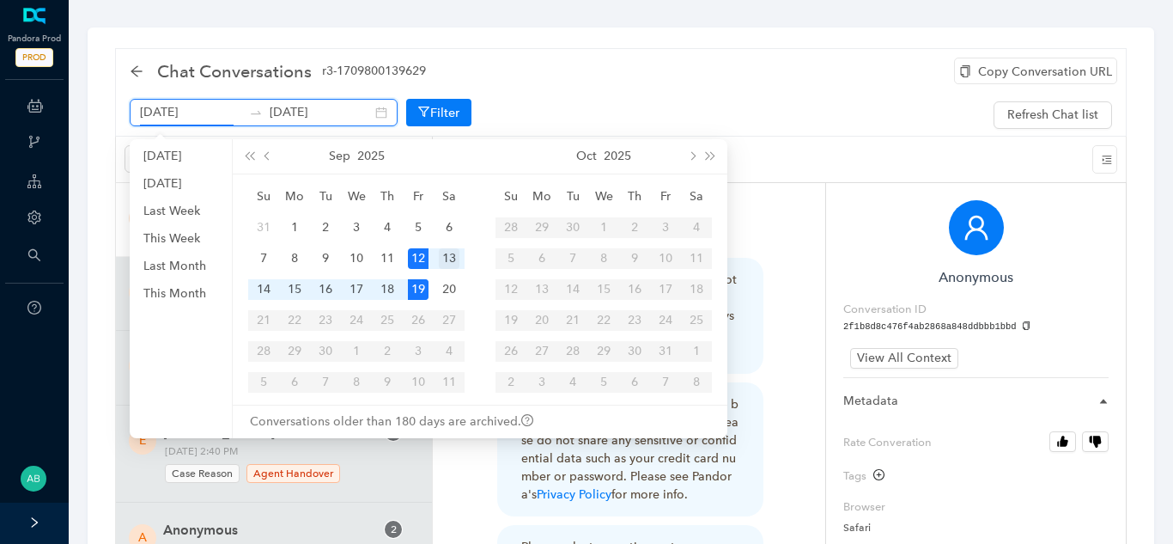
scroll to position [0, 21]
type input "[DATE]"
click at [264, 289] on div "14" at bounding box center [263, 289] width 21 height 21
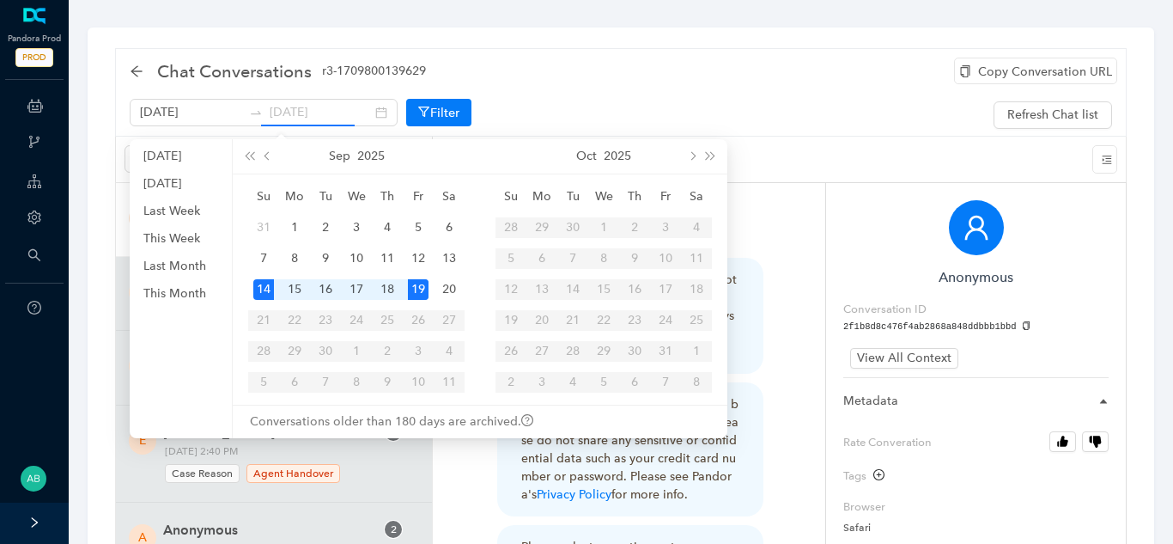
click at [264, 289] on div "14" at bounding box center [263, 289] width 21 height 21
type input "[DATE]"
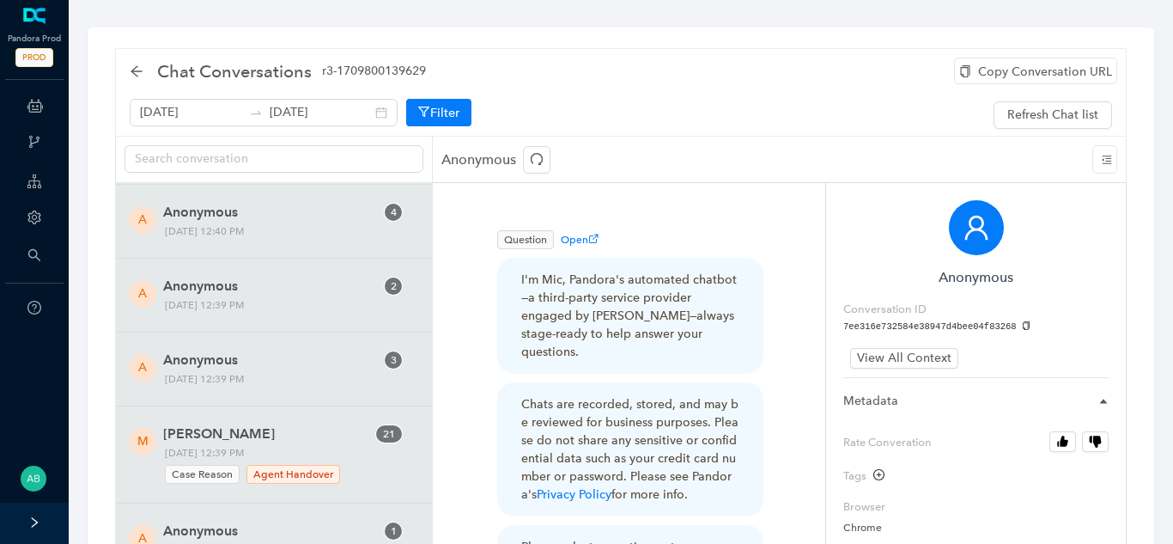
click at [1025, 80] on div "Copy Conversation URL" at bounding box center [1035, 71] width 163 height 27
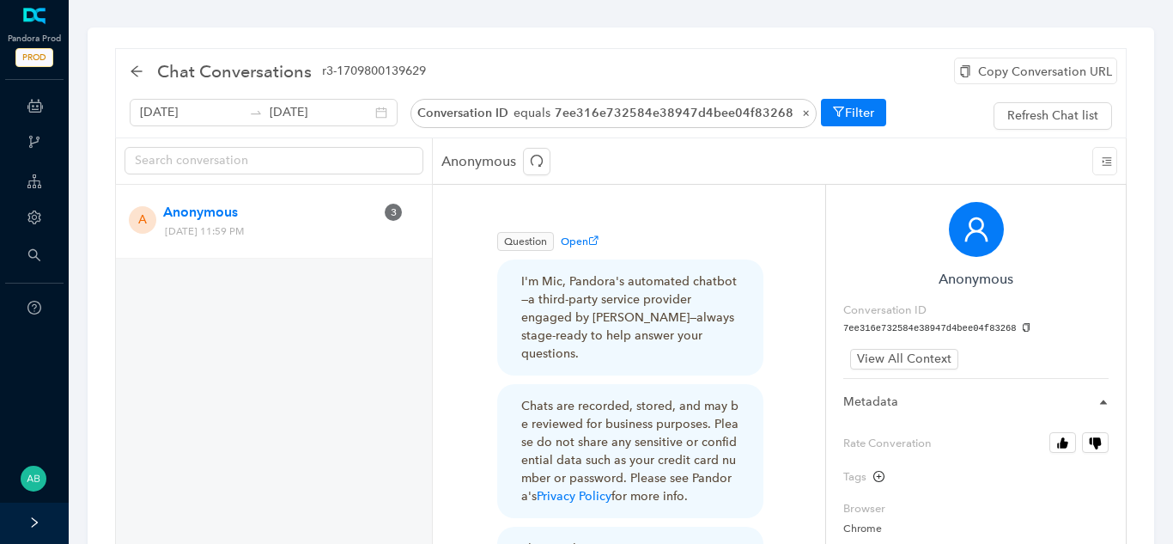
drag, startPoint x: 305, startPoint y: 228, endPoint x: 354, endPoint y: 234, distance: 49.3
click at [335, 234] on span "[DATE] 11:59 PM" at bounding box center [247, 231] width 176 height 18
copy span "11:59 PM"
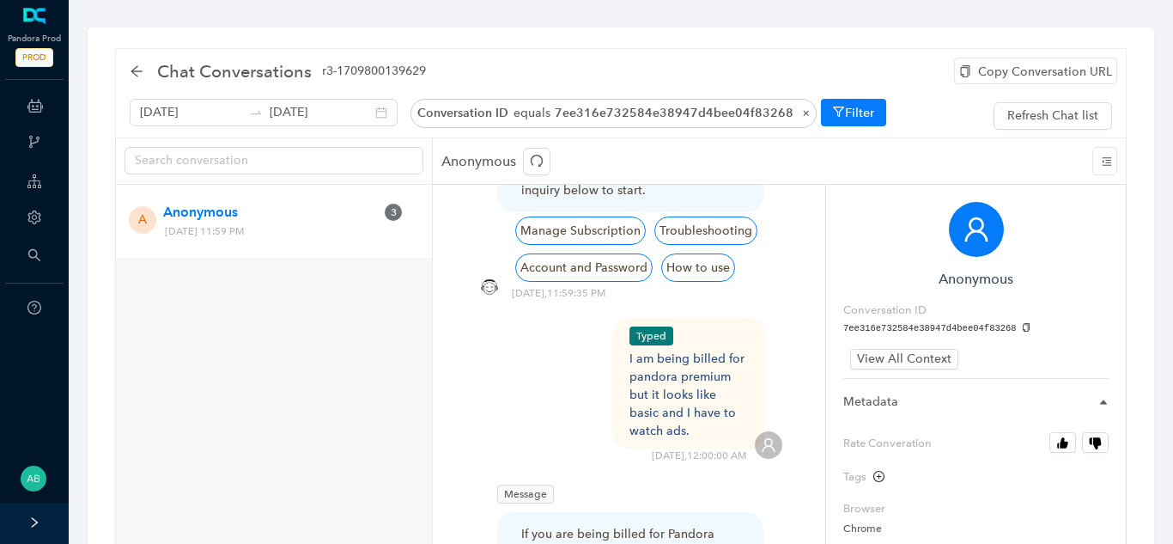
scroll to position [379, 0]
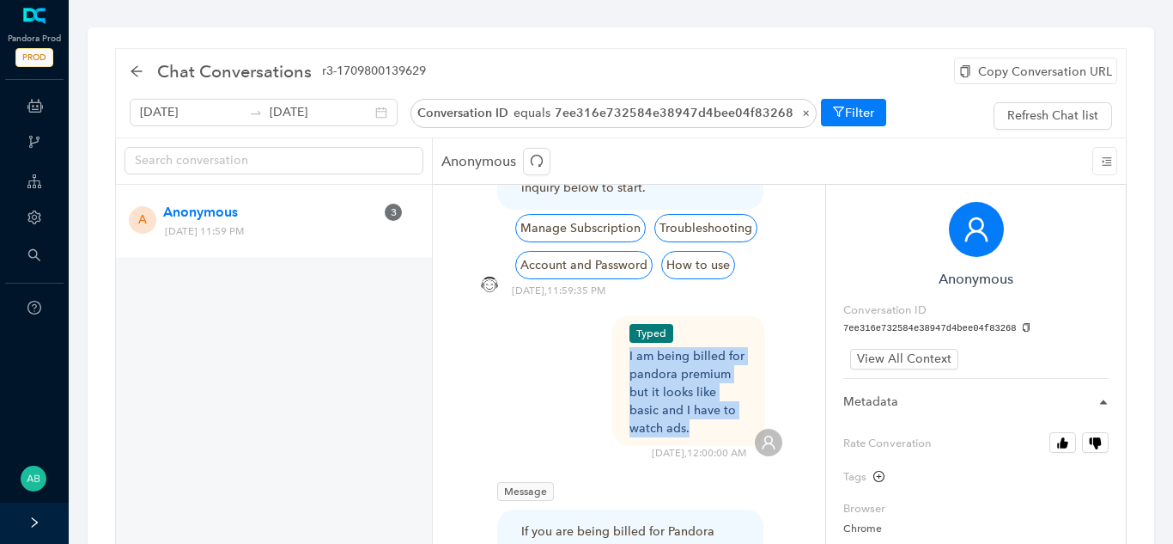
drag, startPoint x: 653, startPoint y: 408, endPoint x: 624, endPoint y: 337, distance: 77.0
click at [624, 337] on div "Typed I am being billed for pandora premium but it looks like basic and I have …" at bounding box center [689, 380] width 154 height 131
copy div "I am being billed for pandora premium but it looks like basic and I have to wat…"
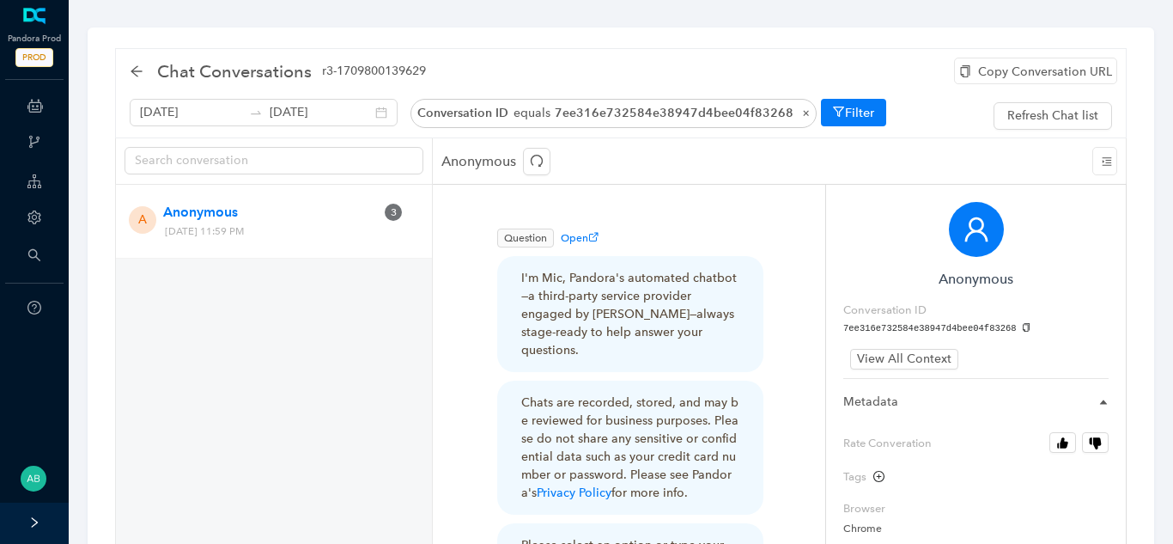
scroll to position [0, 0]
click at [1023, 325] on icon "copy" at bounding box center [1026, 327] width 7 height 9
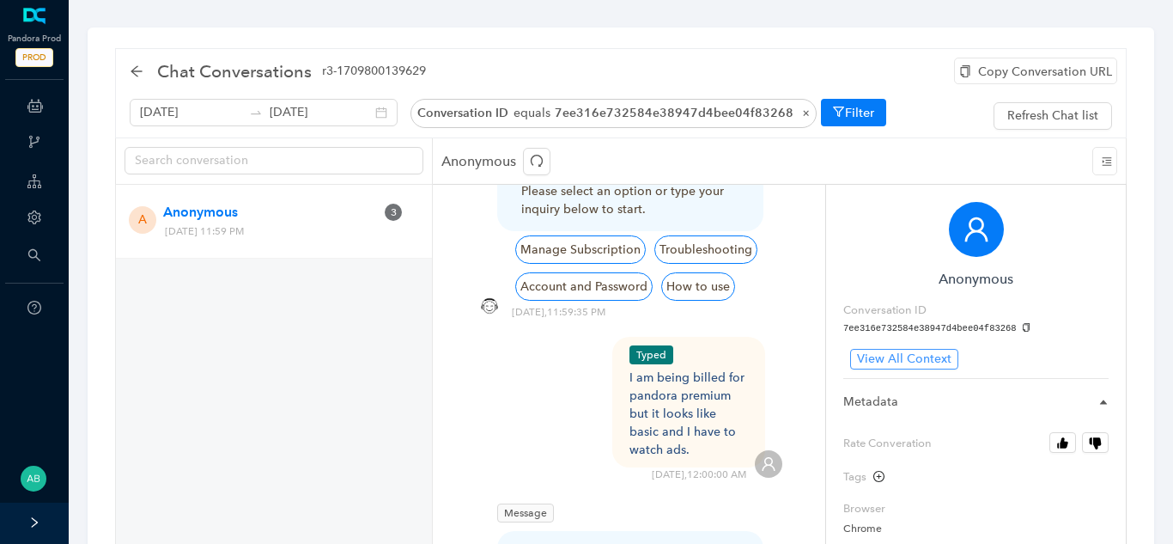
scroll to position [1, 0]
click at [1049, 446] on button "Rate Converation" at bounding box center [1062, 441] width 27 height 21
